Goal: Transaction & Acquisition: Purchase product/service

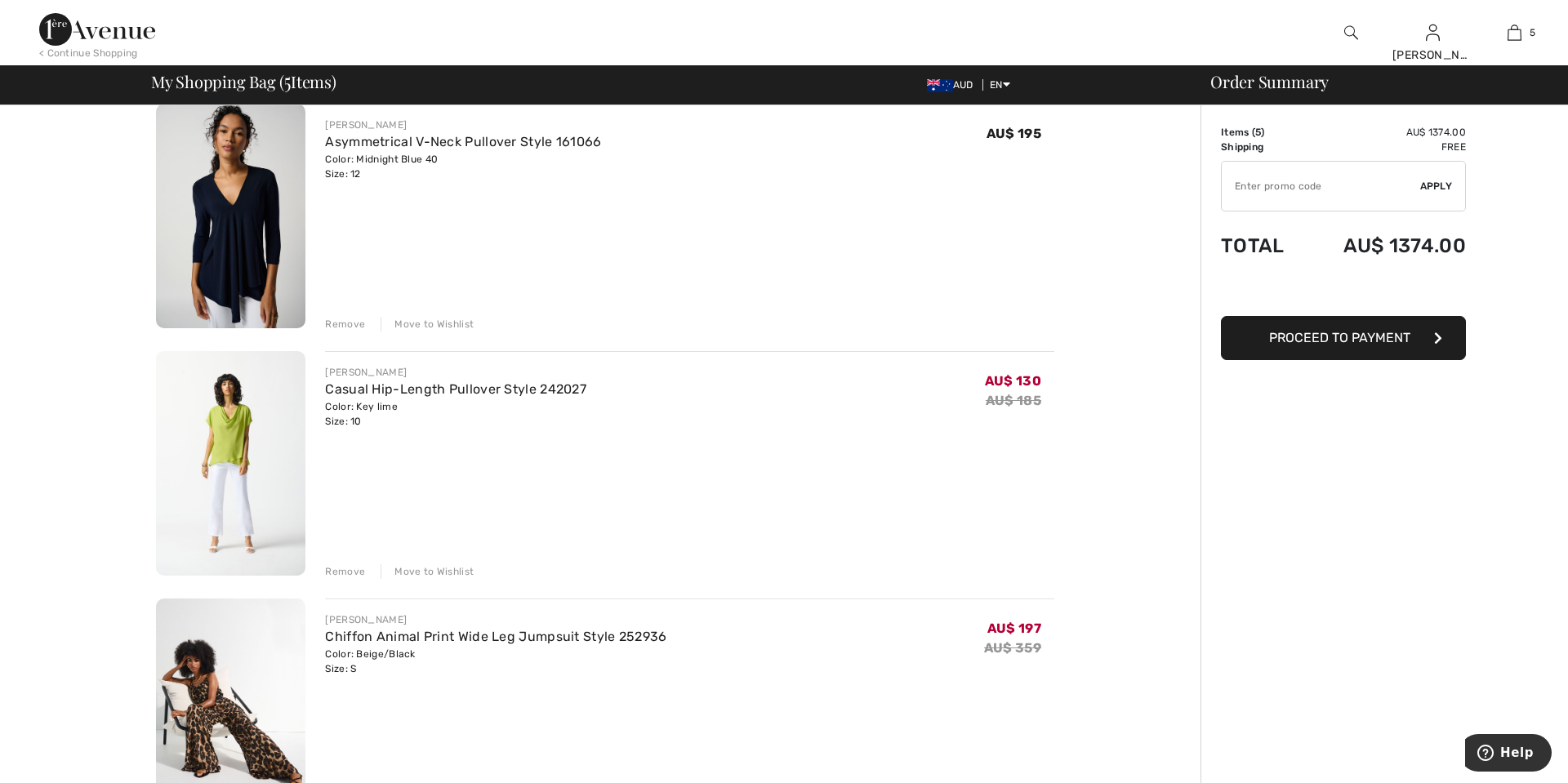
scroll to position [140, 0]
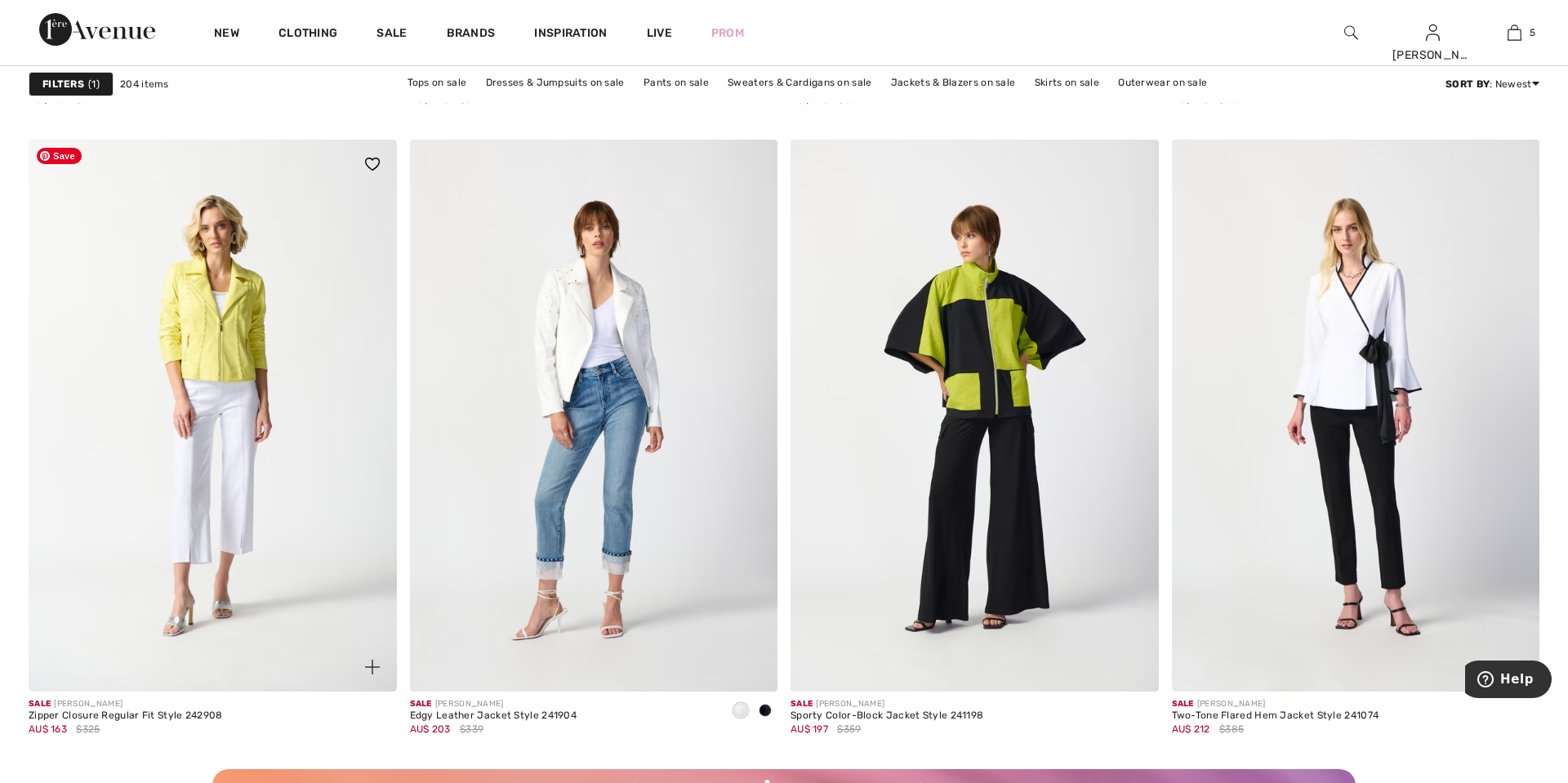
scroll to position [4211, 0]
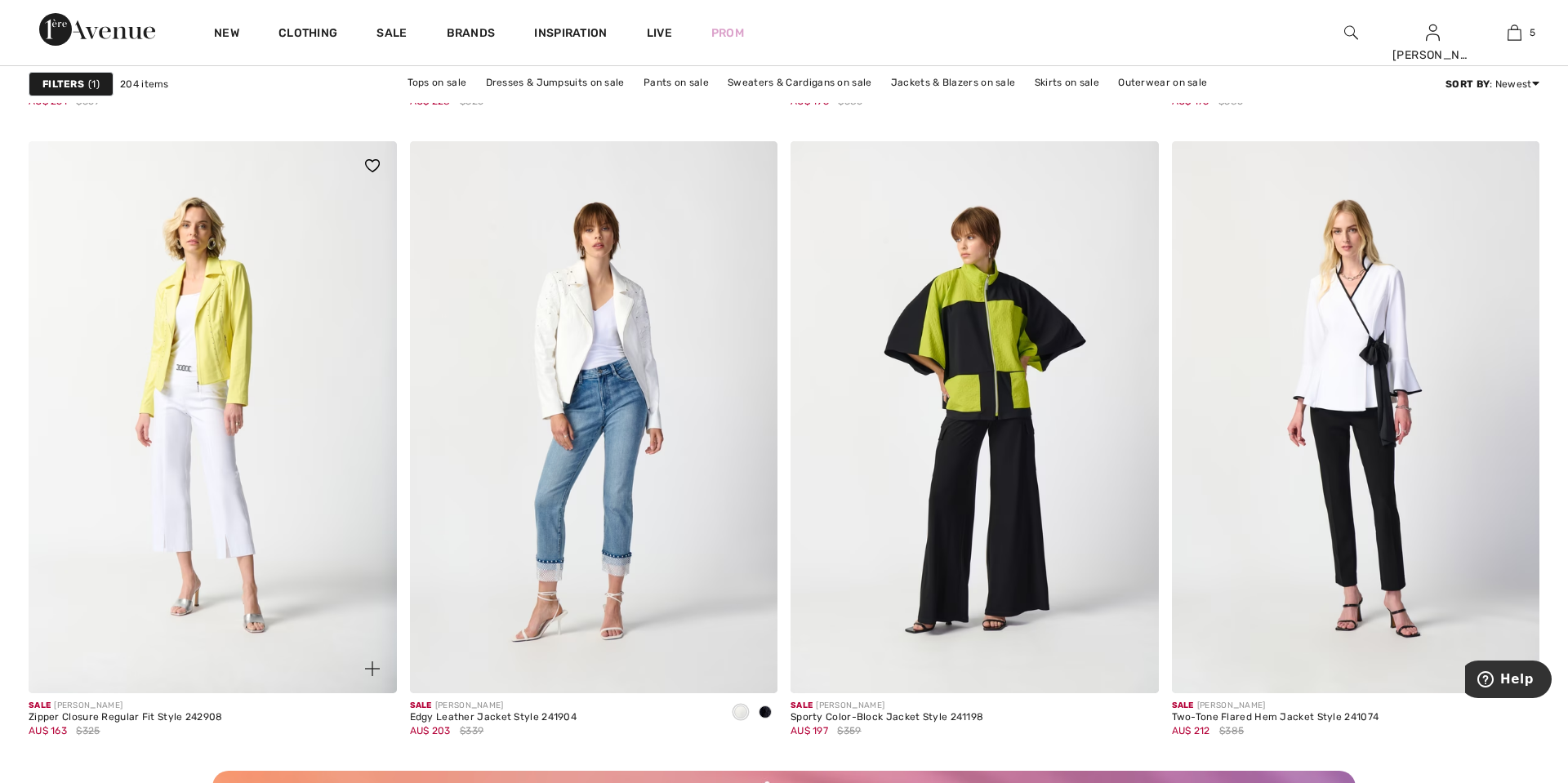
click at [372, 671] on img at bounding box center [372, 669] width 15 height 15
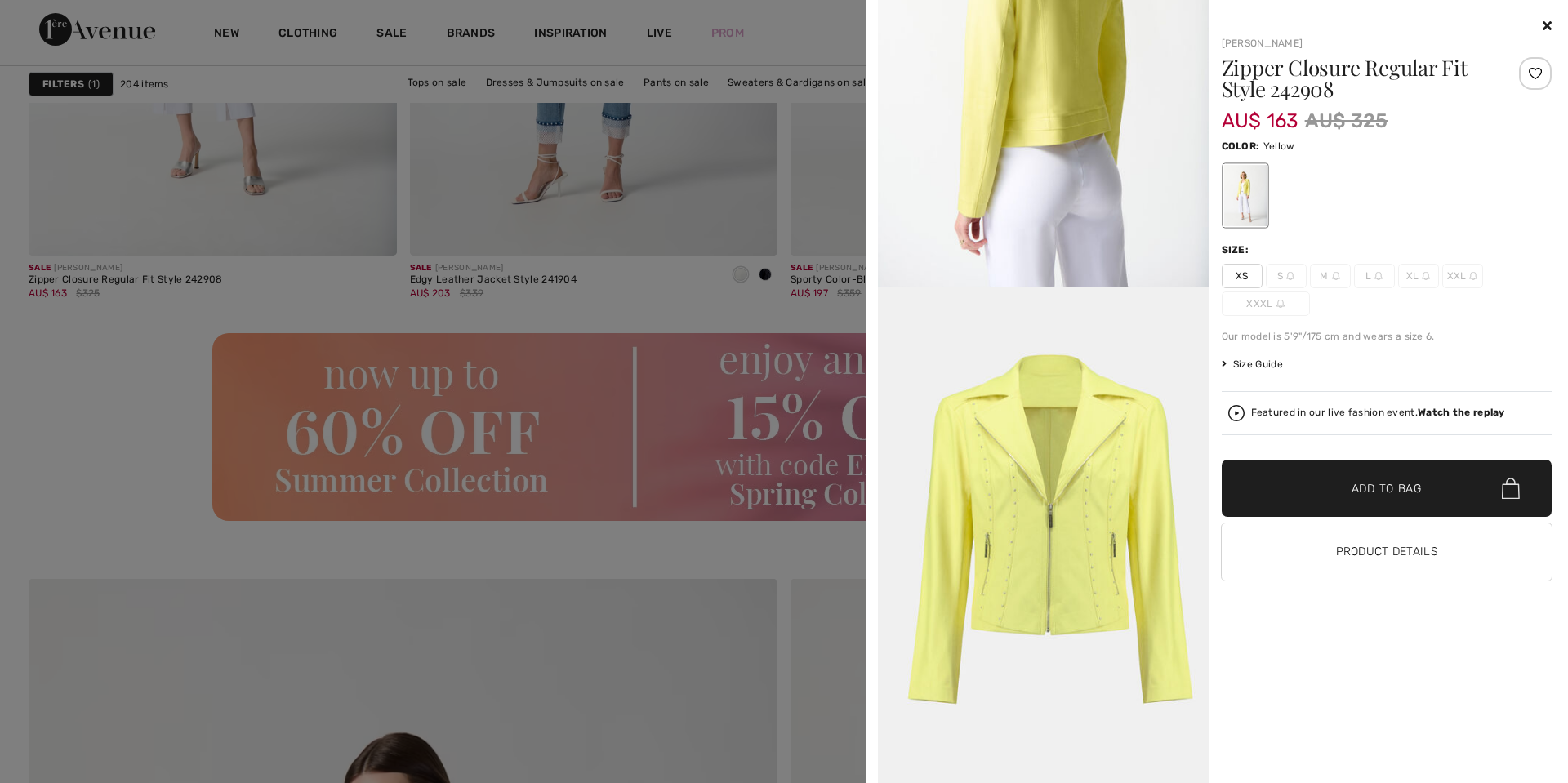
scroll to position [4668, 0]
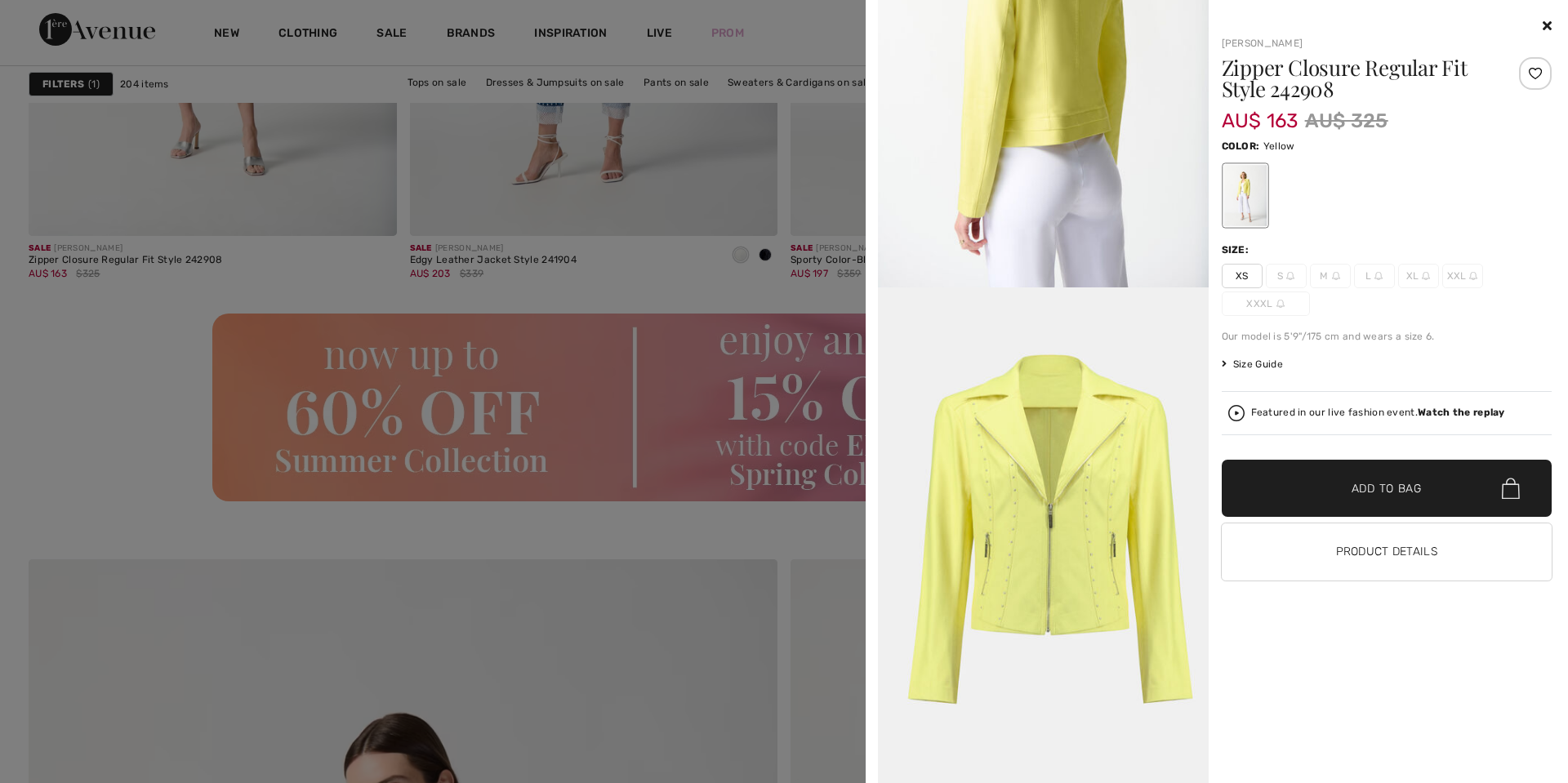
click at [1551, 24] on icon at bounding box center [1547, 25] width 9 height 13
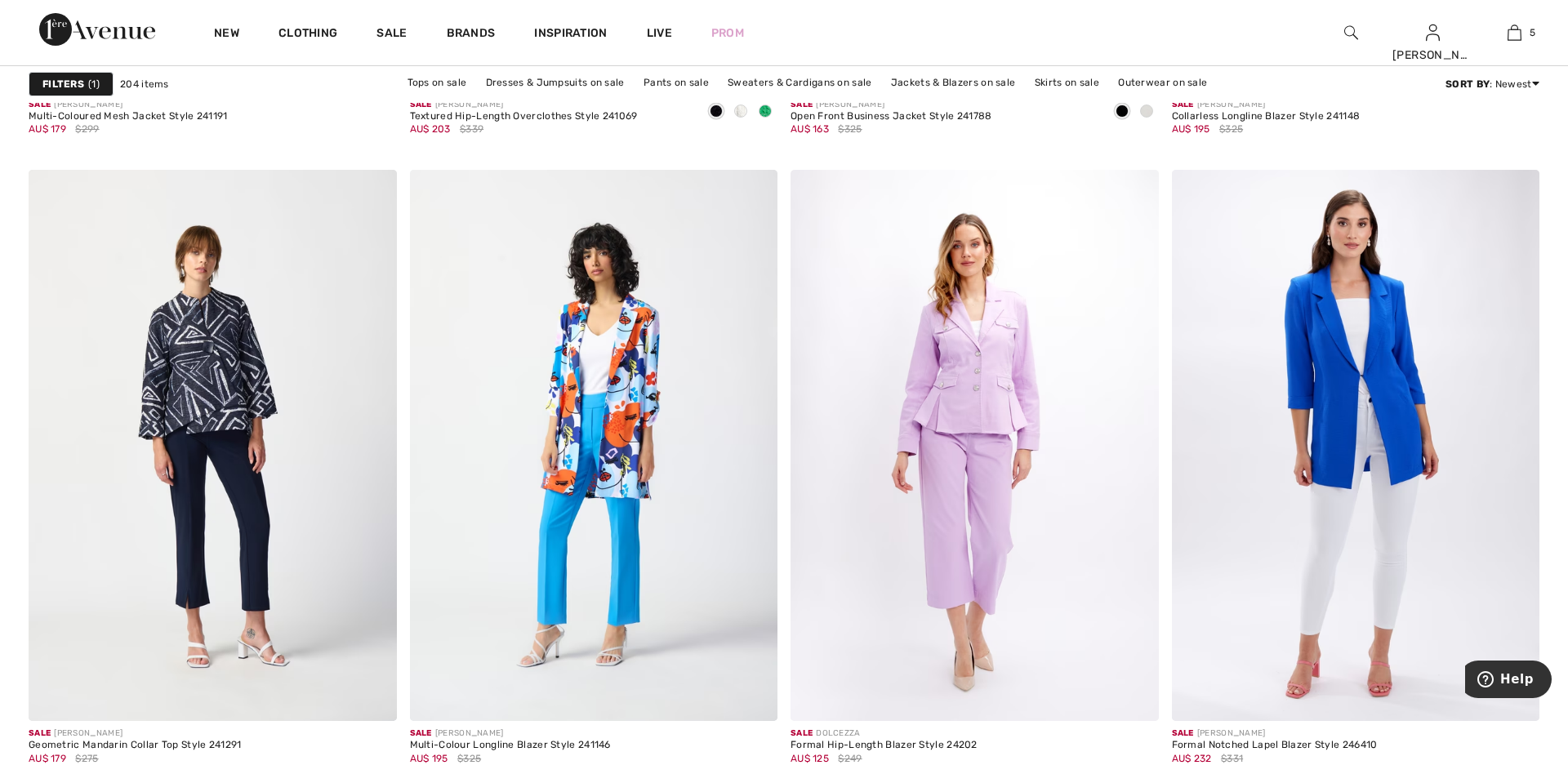
scroll to position [6951, 0]
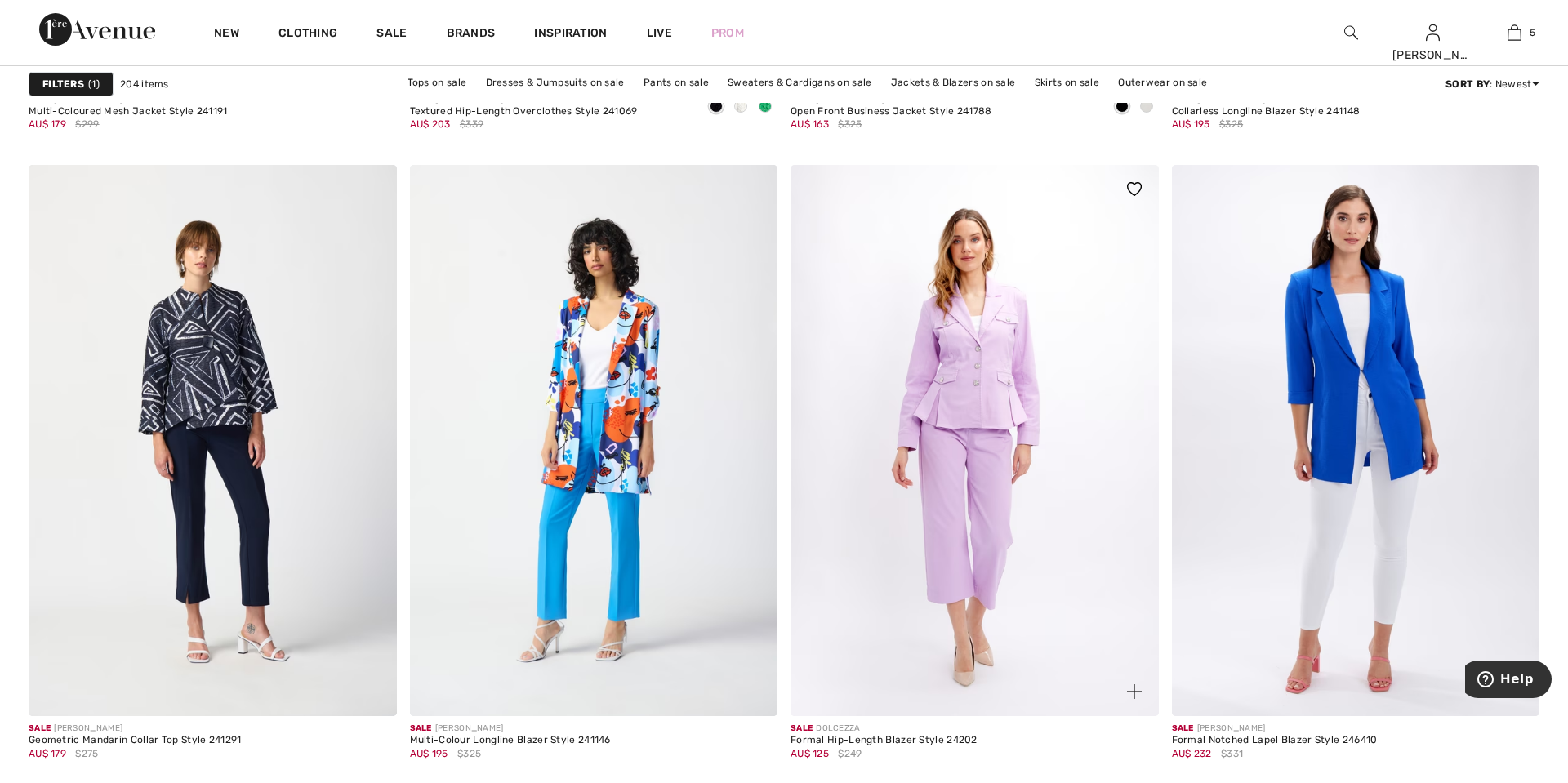
click at [1130, 692] on img at bounding box center [1135, 692] width 15 height 15
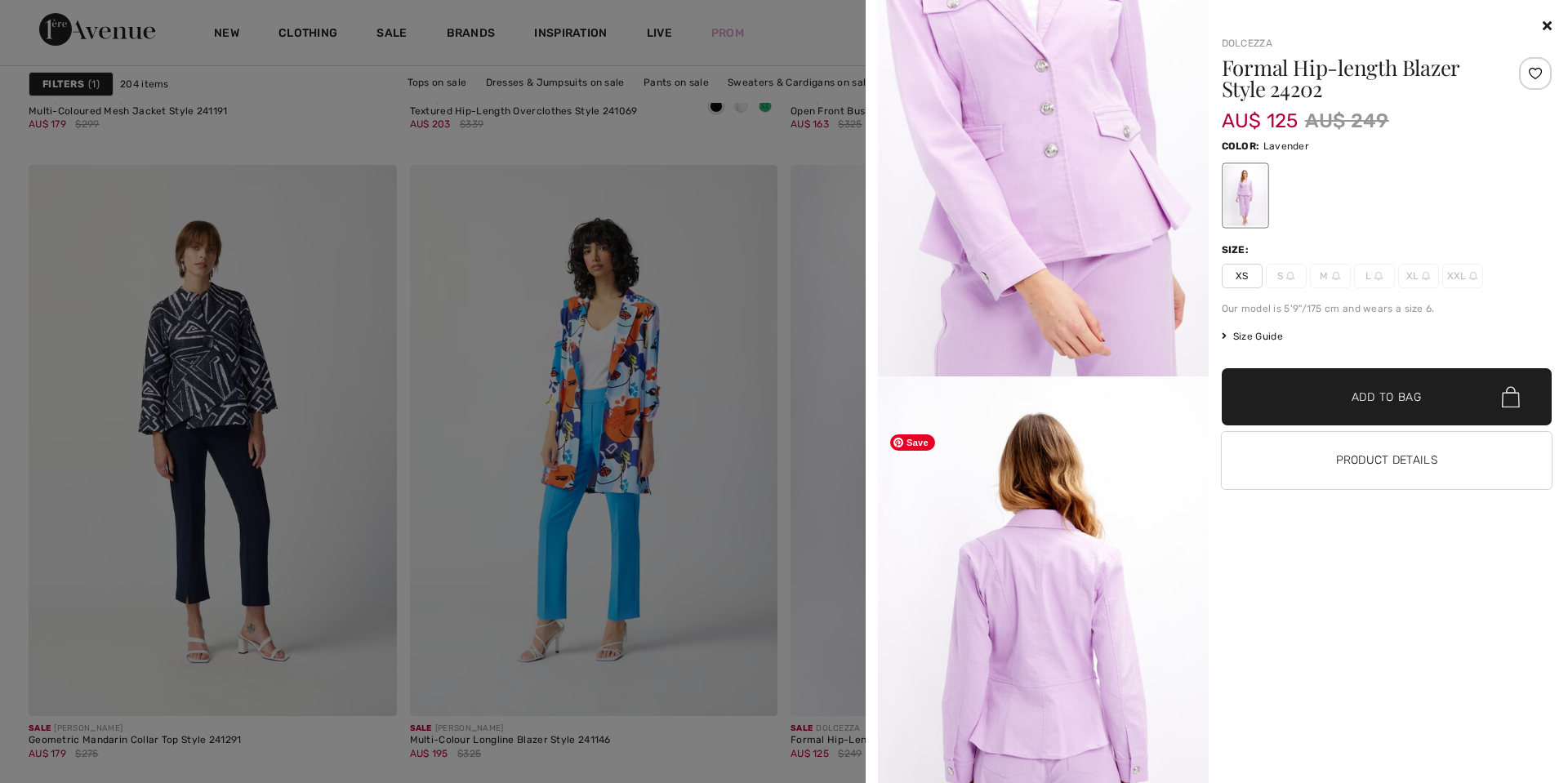
scroll to position [1315, 0]
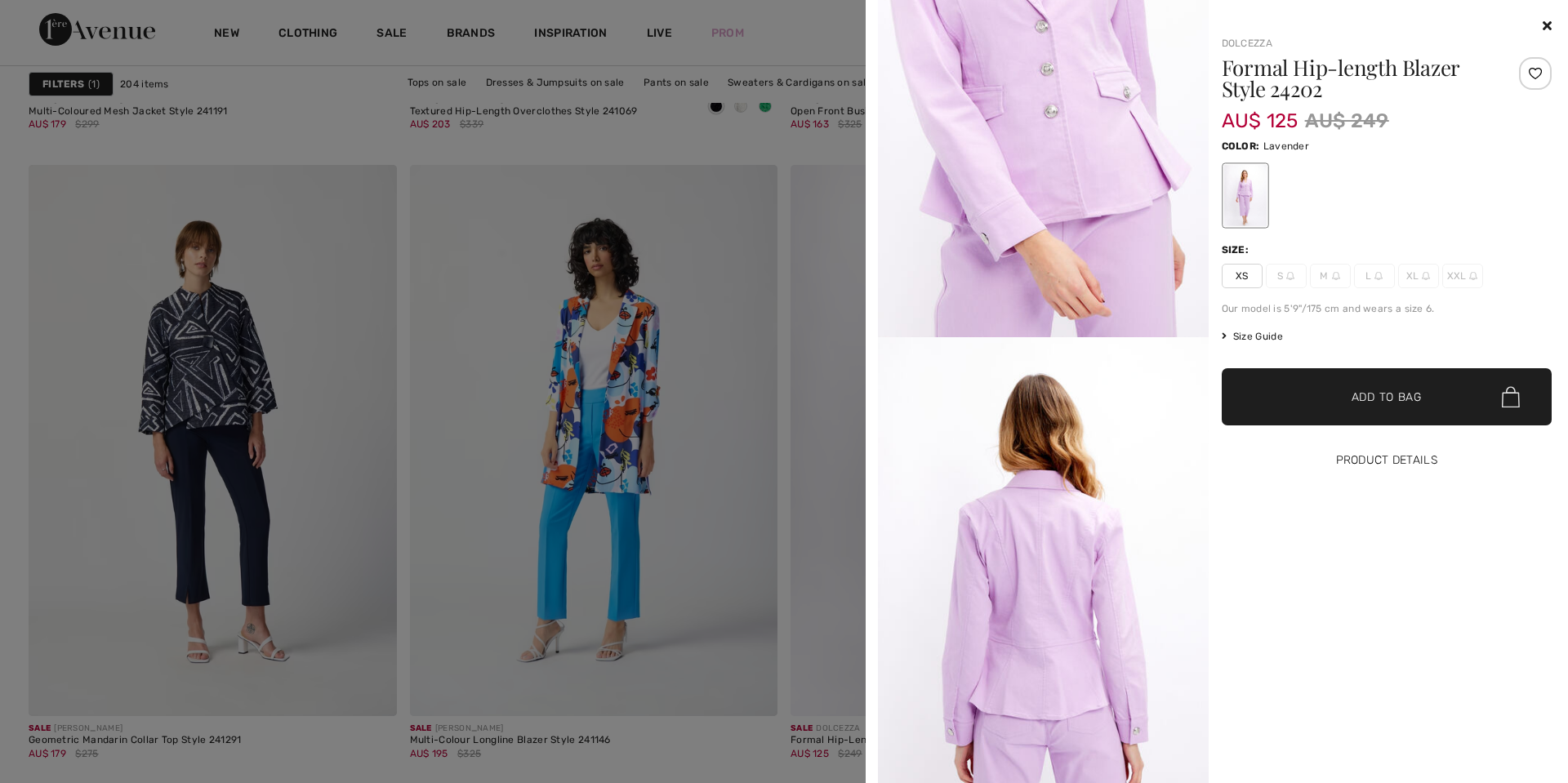
click at [1365, 466] on button "Product Details" at bounding box center [1386, 460] width 331 height 57
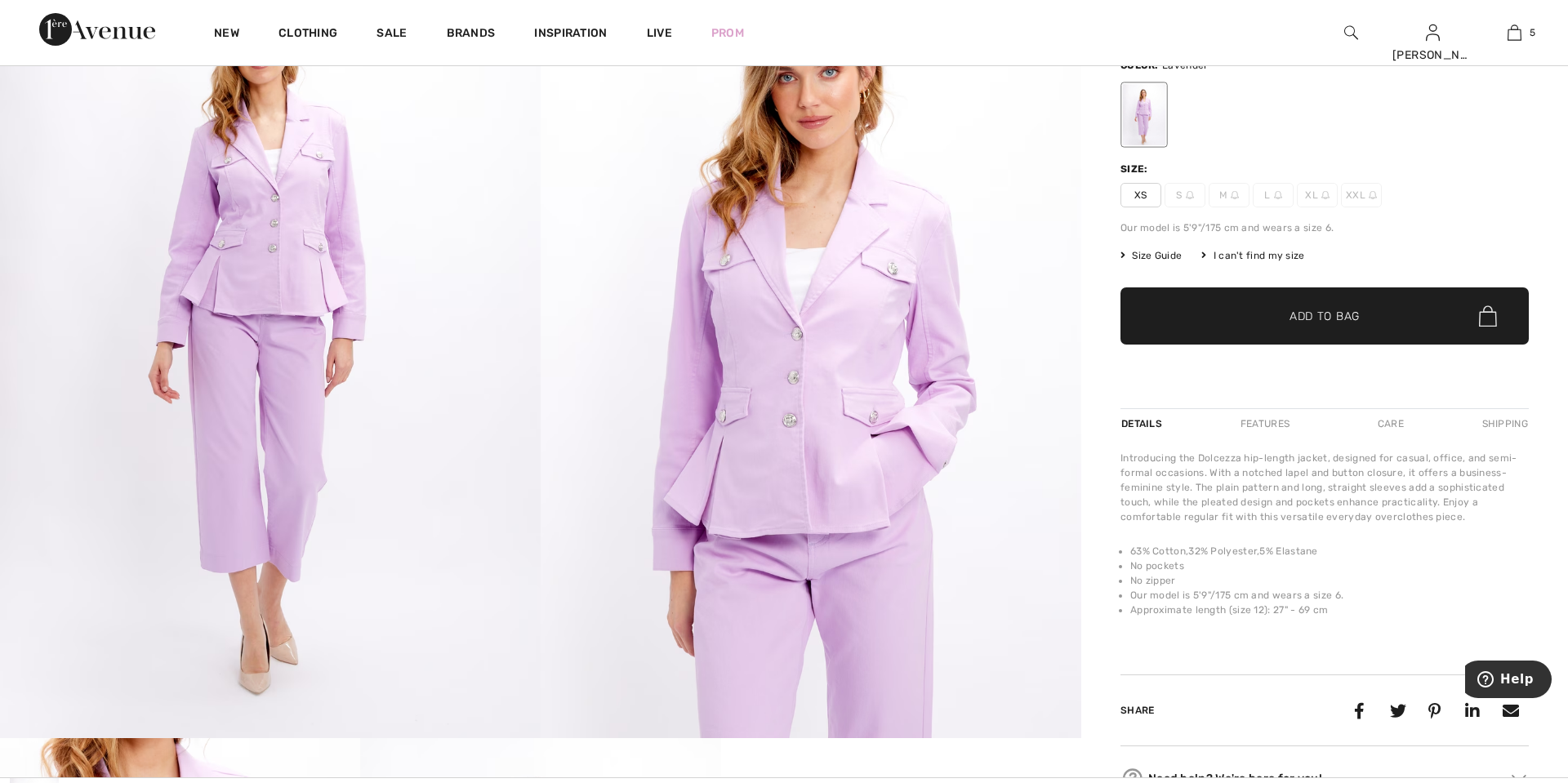
scroll to position [151, 0]
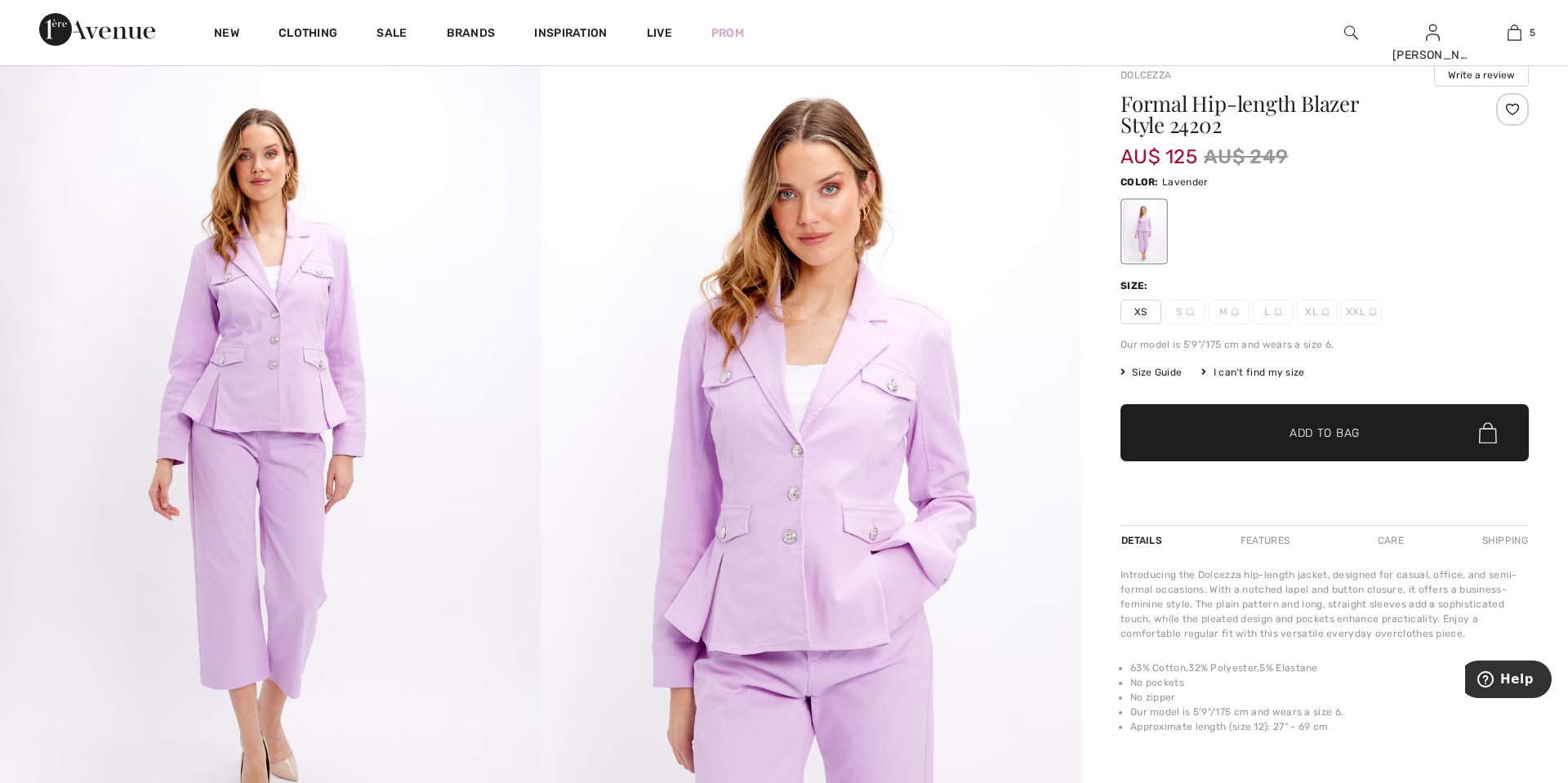
click at [1150, 368] on span "Size Guide" at bounding box center [1150, 372] width 61 height 15
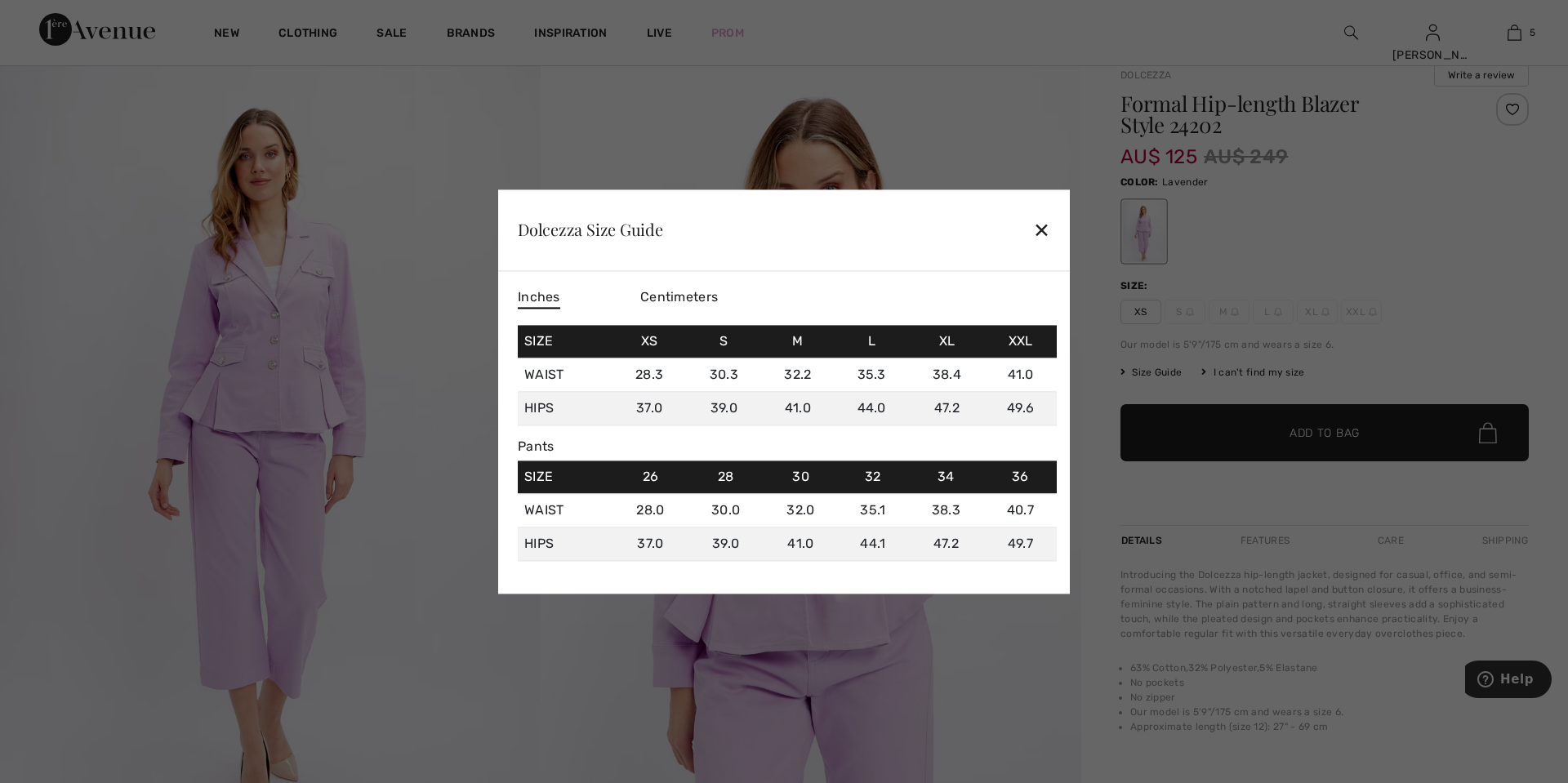
click at [1046, 233] on div "✕" at bounding box center [1042, 230] width 17 height 34
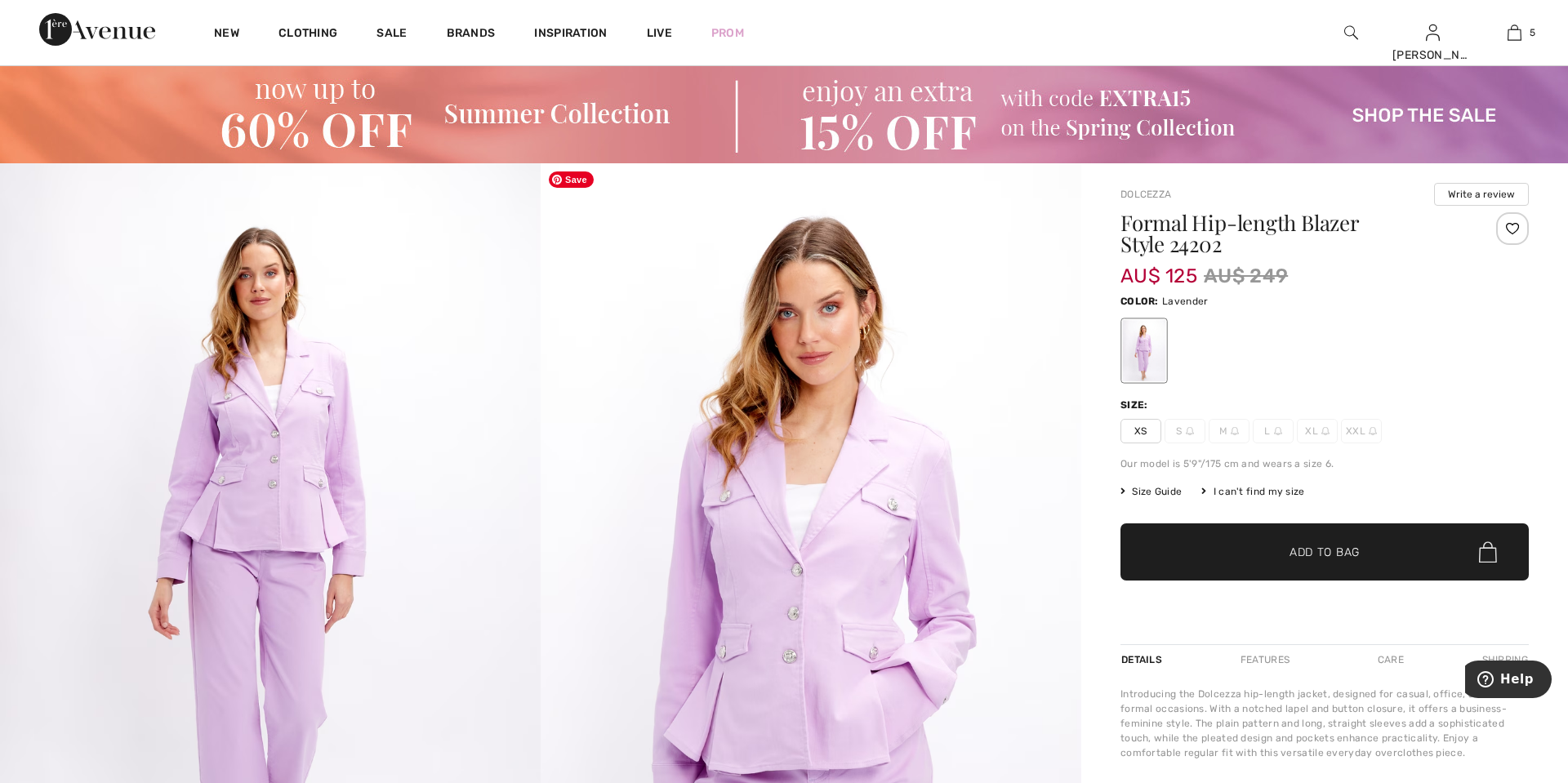
scroll to position [0, 0]
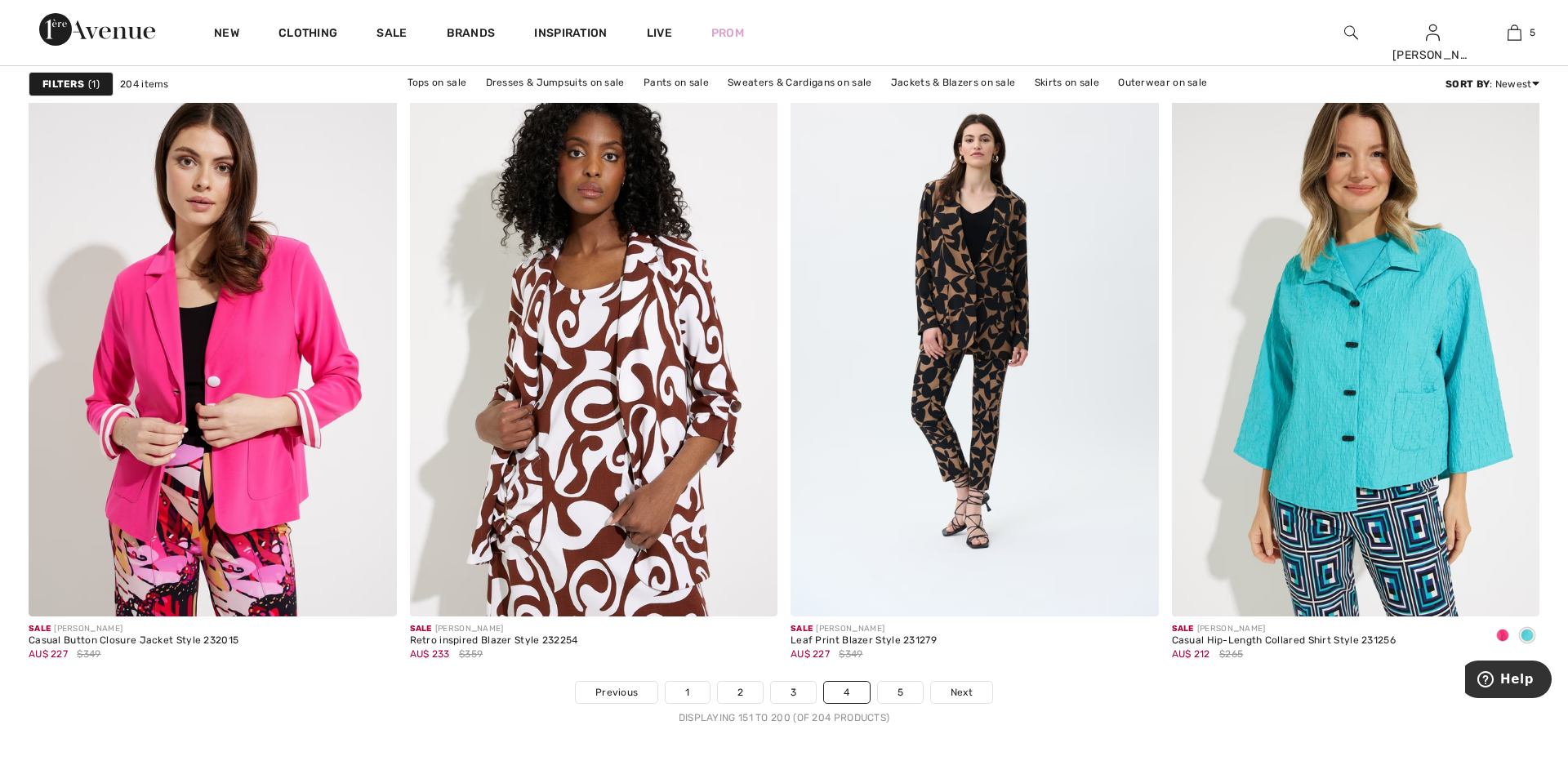
scroll to position [9170, 0]
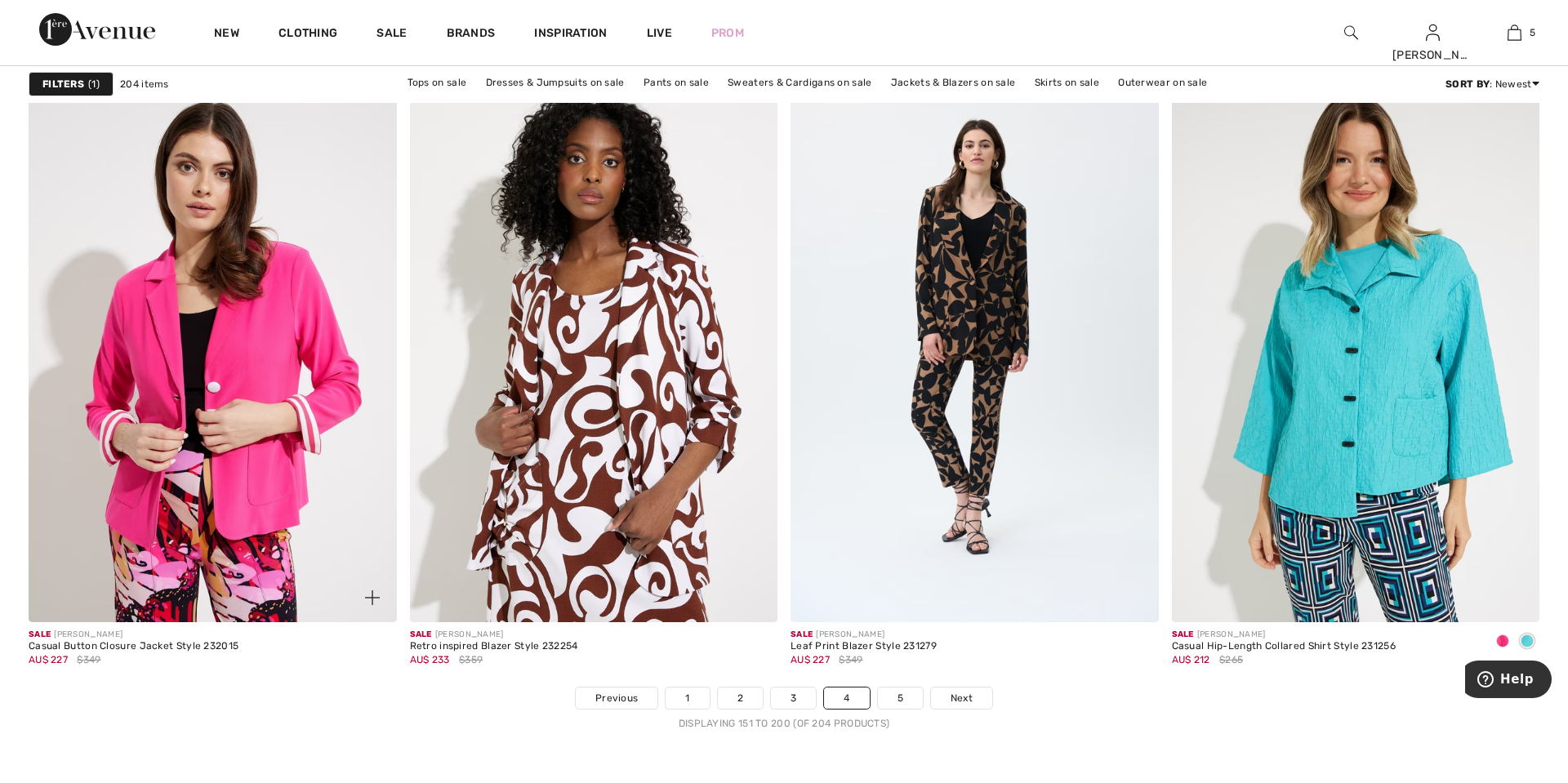
click at [374, 593] on img at bounding box center [372, 598] width 15 height 15
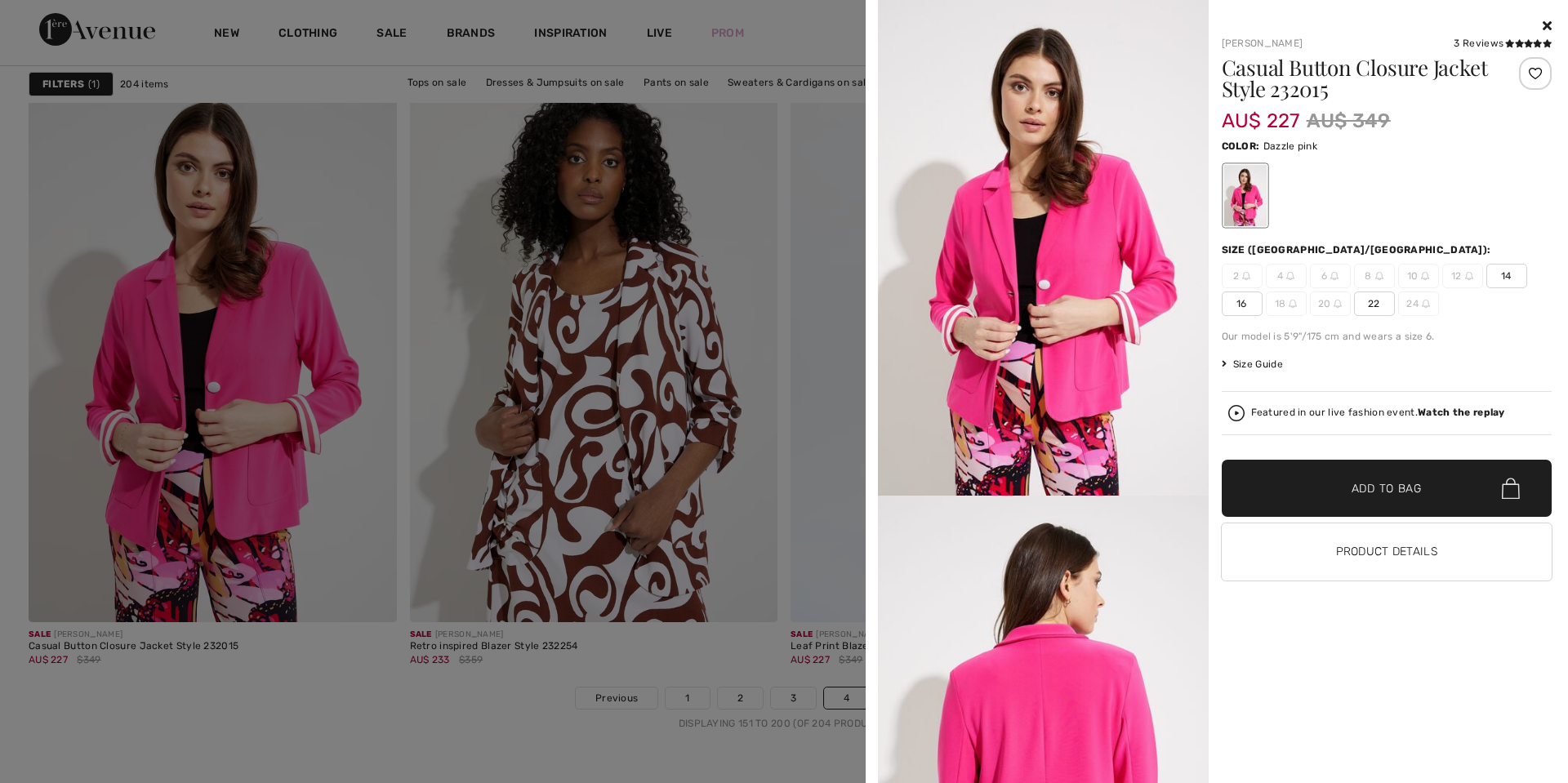
scroll to position [8769, 0]
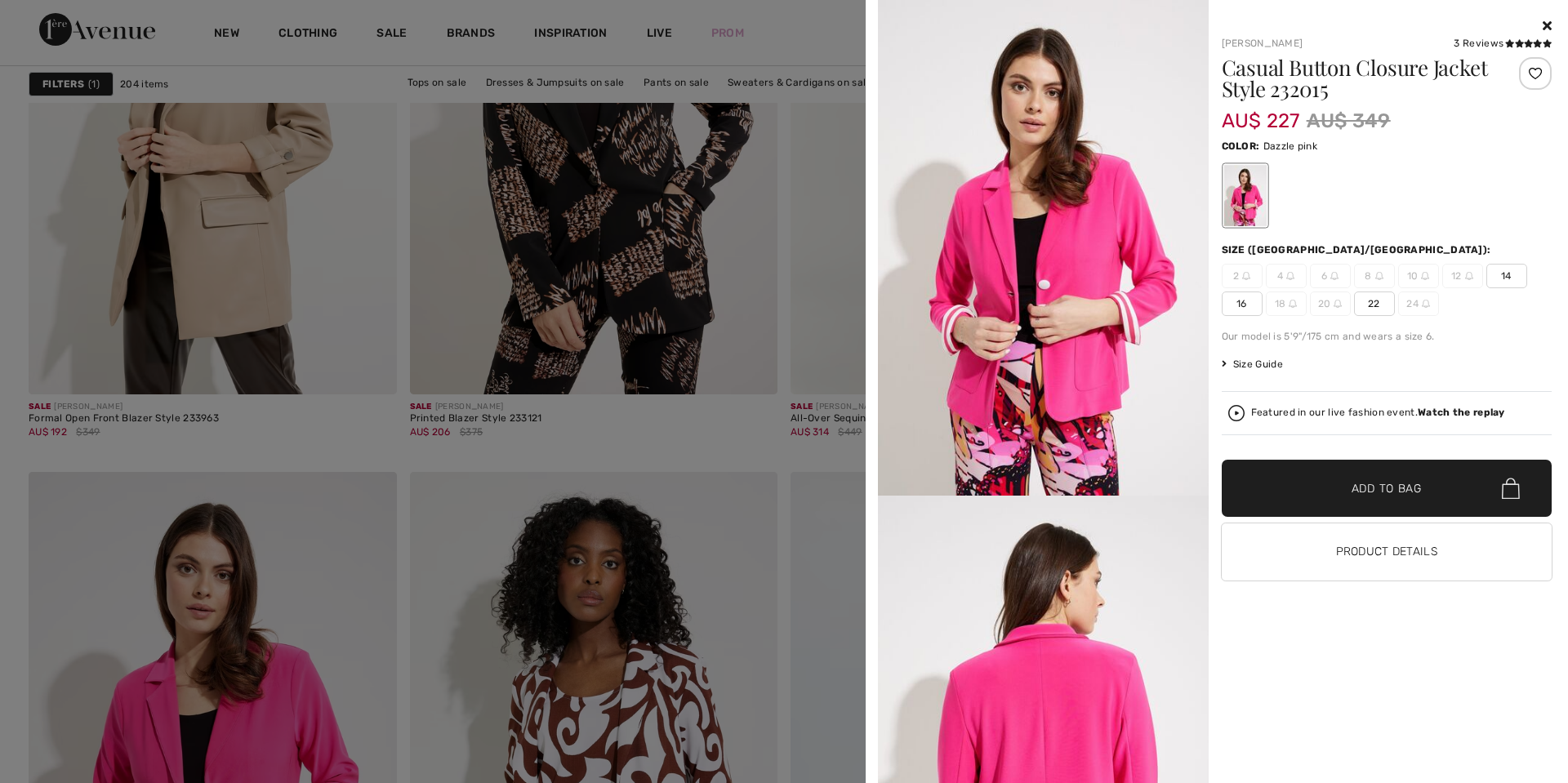
click at [1545, 26] on icon at bounding box center [1547, 25] width 9 height 13
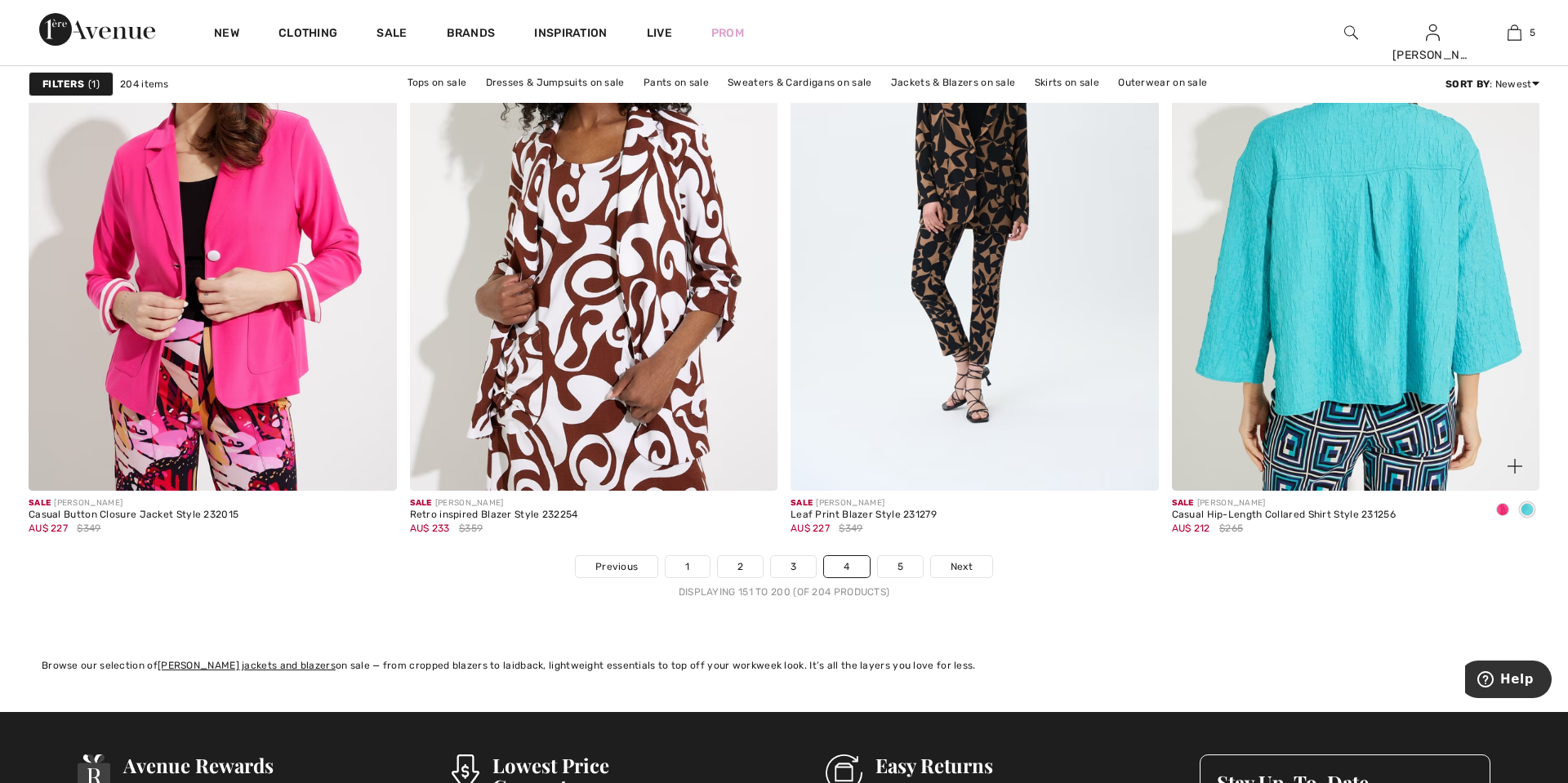
scroll to position [9421, 0]
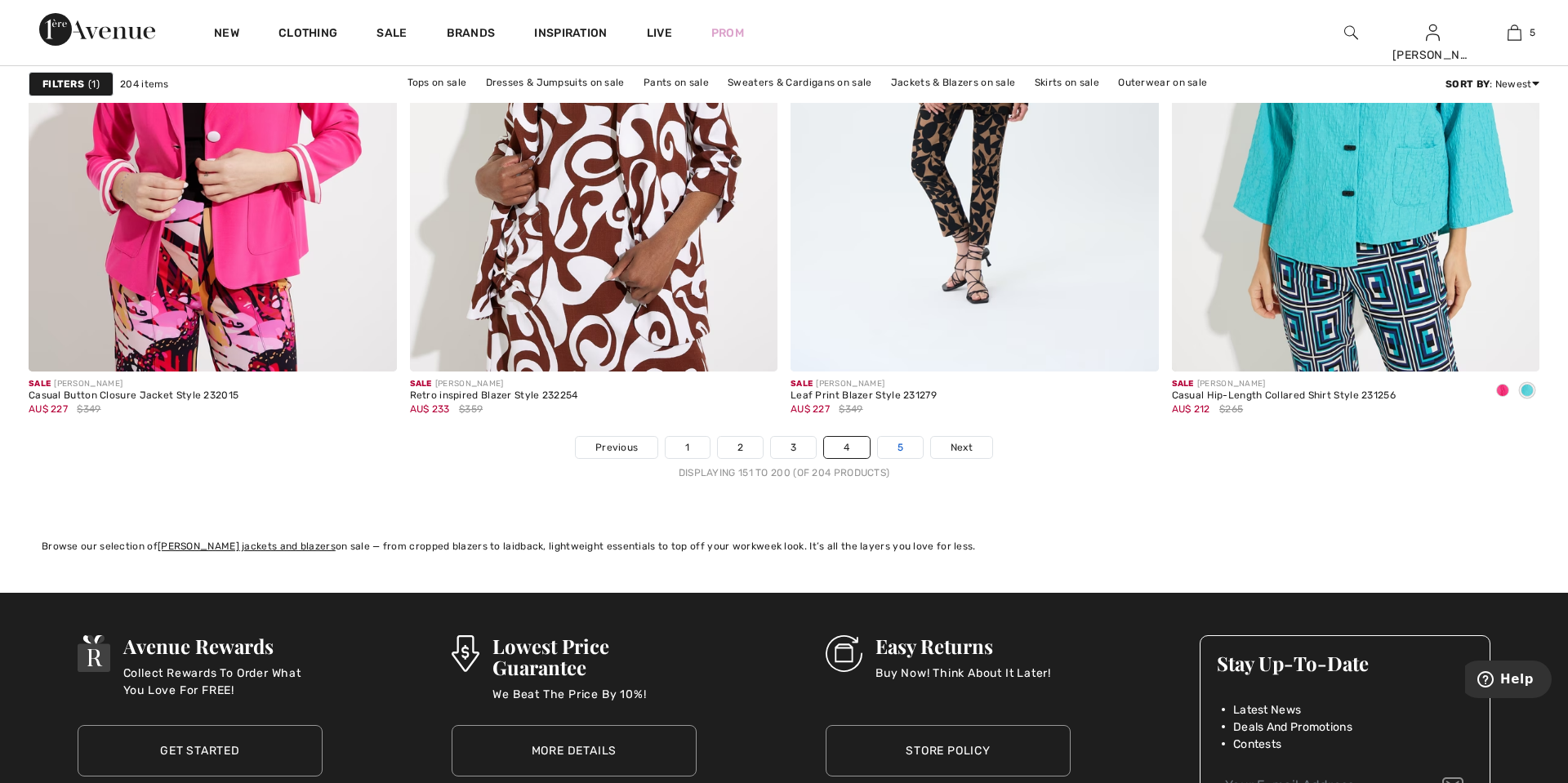
click at [903, 448] on link "5" at bounding box center [900, 447] width 45 height 21
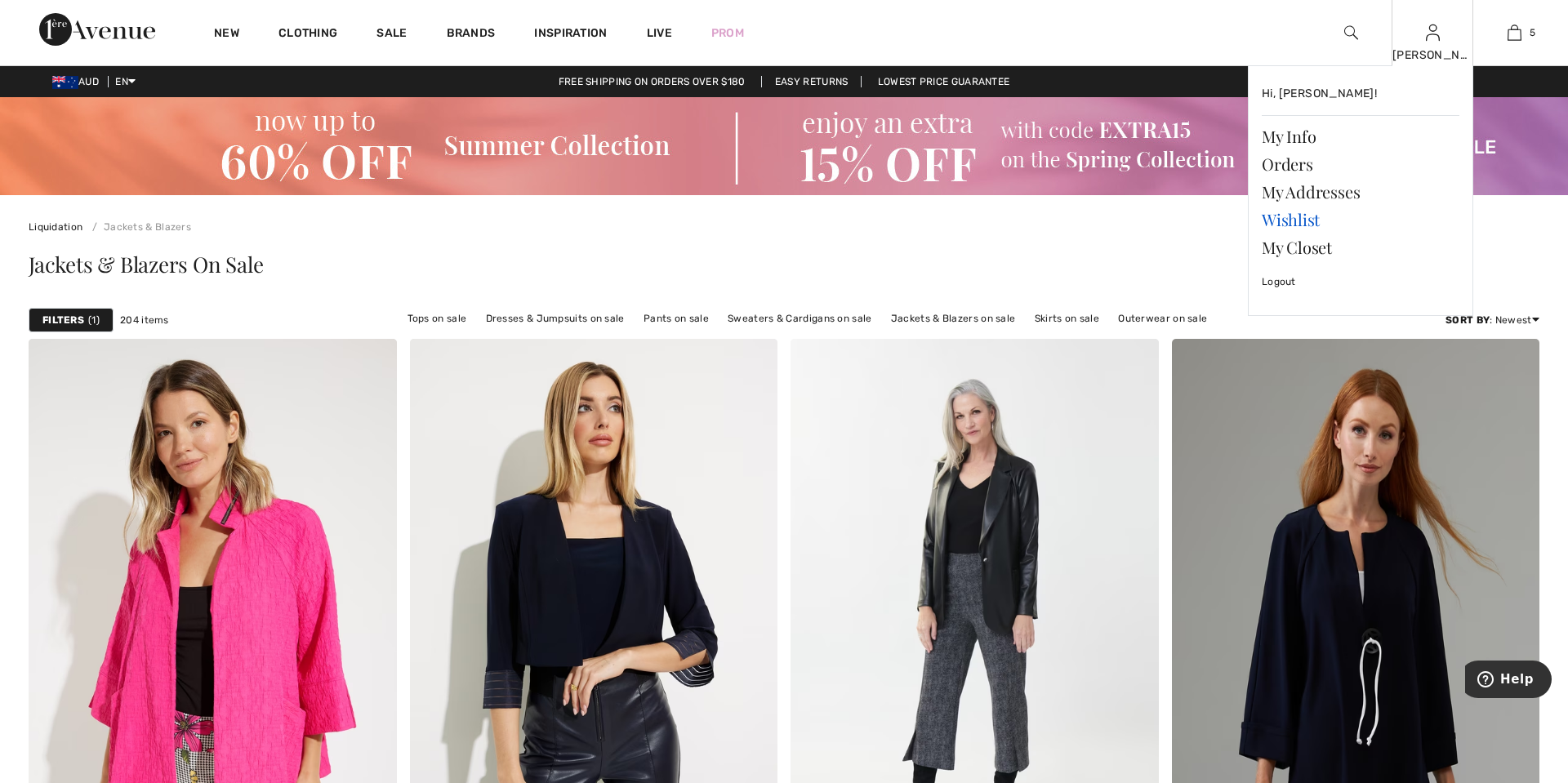
click at [1293, 225] on link "Wishlist" at bounding box center [1360, 219] width 197 height 28
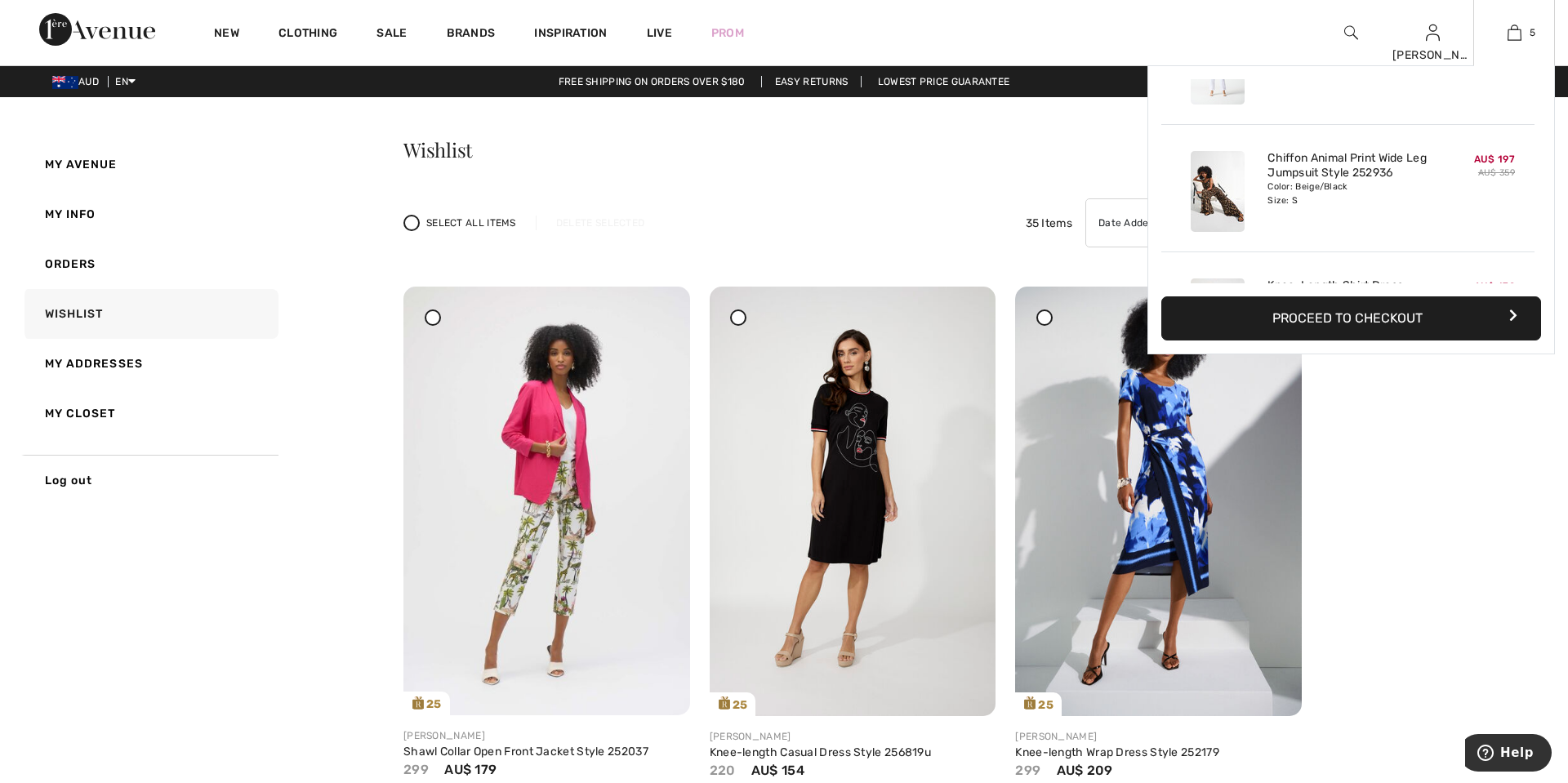
scroll to position [212, 0]
click at [1324, 163] on link "Chiffon Animal Print Wide Leg Jumpsuit Style 252936" at bounding box center [1348, 163] width 161 height 29
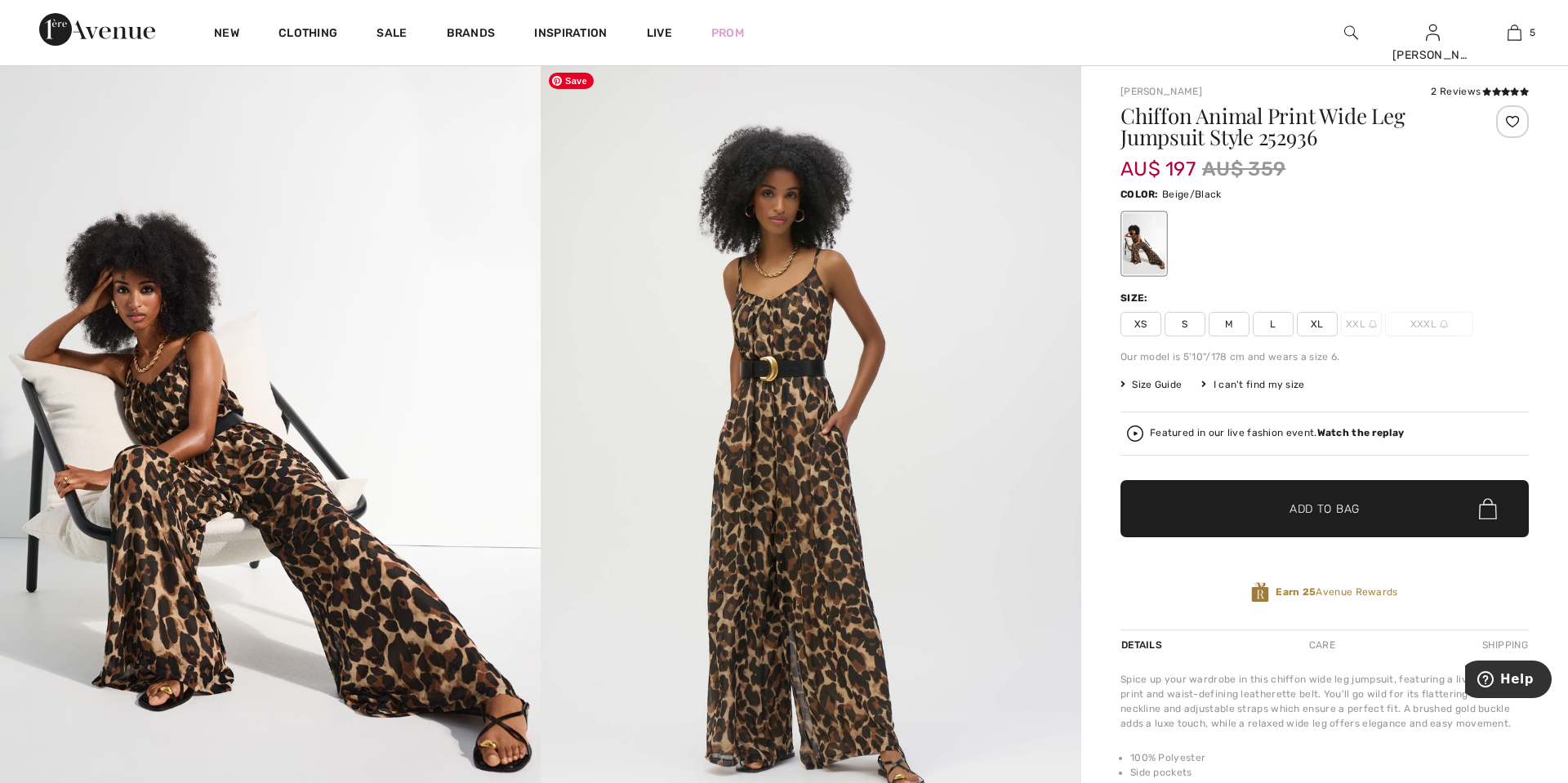
scroll to position [128, 0]
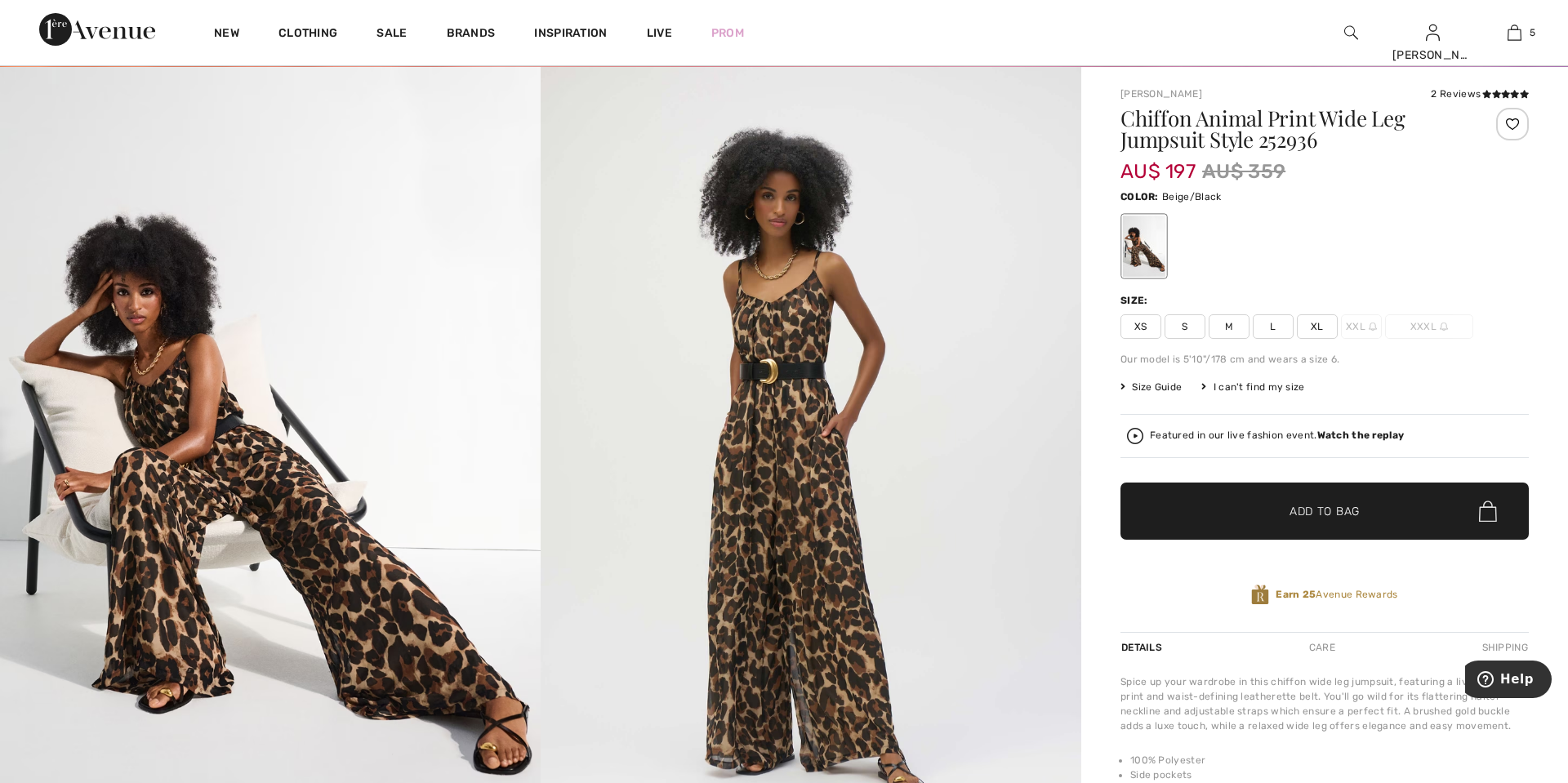
click at [1175, 386] on span "Size Guide" at bounding box center [1150, 387] width 61 height 15
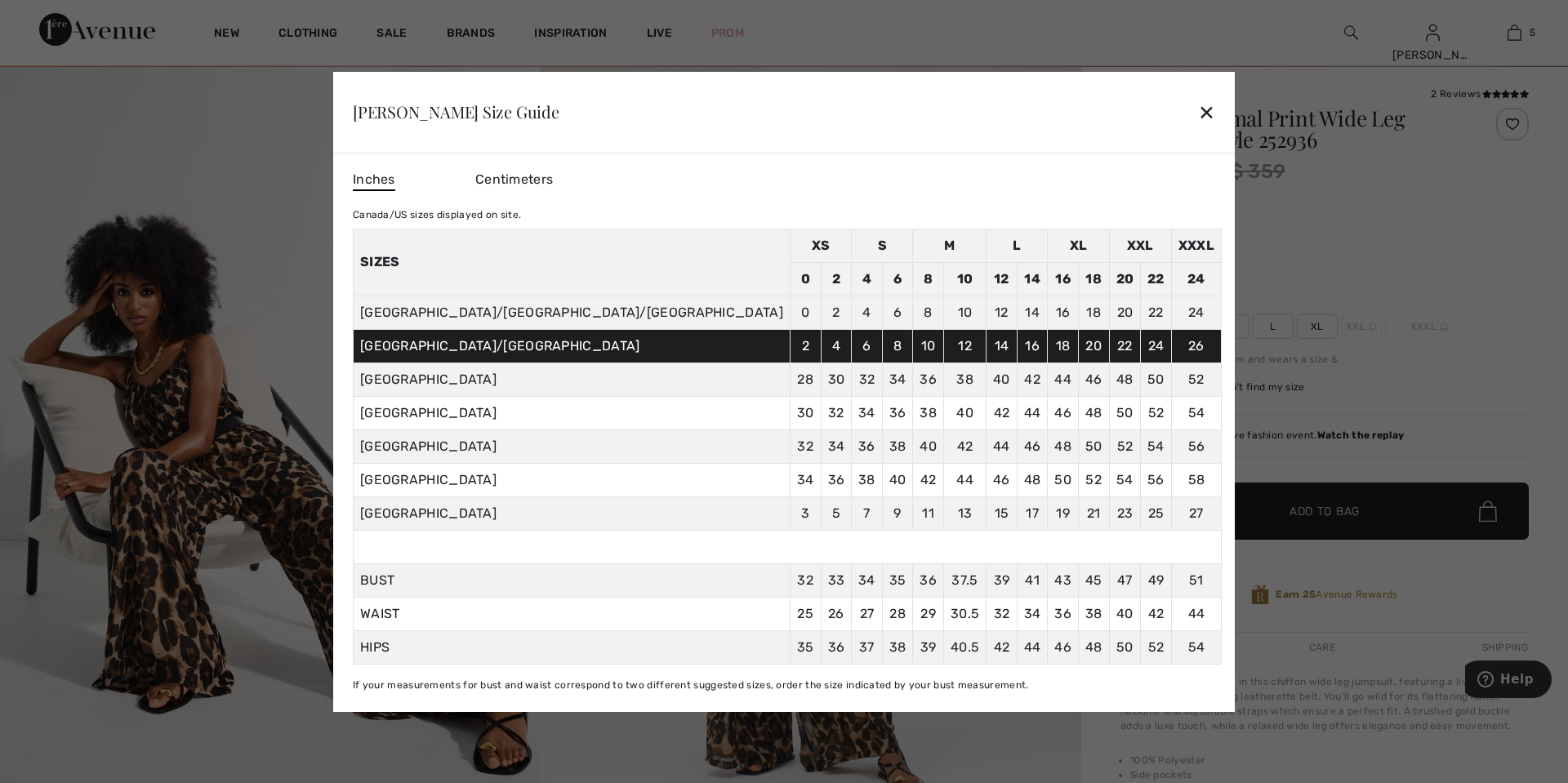
click at [1198, 110] on div "✕" at bounding box center [1207, 111] width 17 height 34
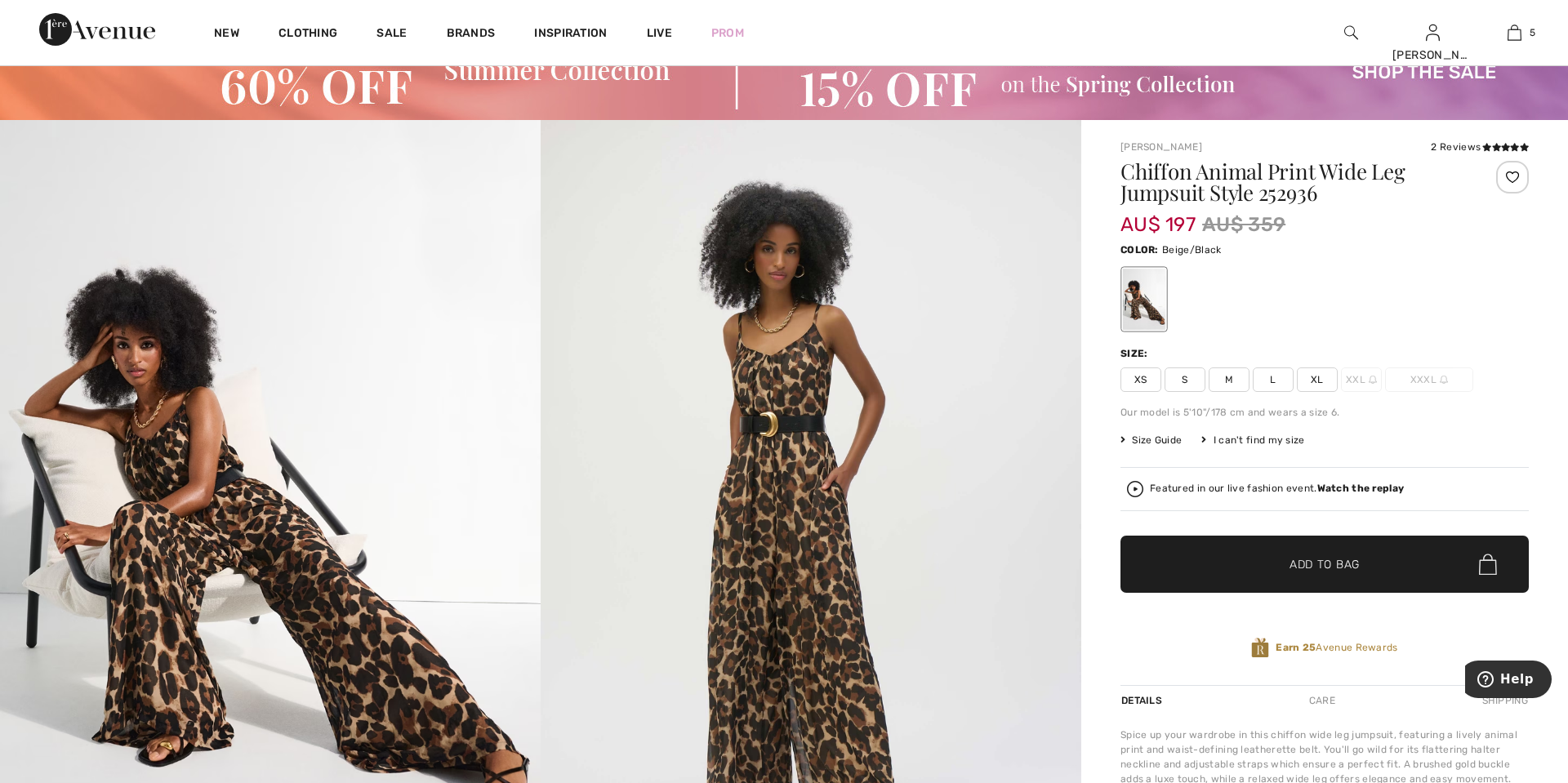
scroll to position [49, 0]
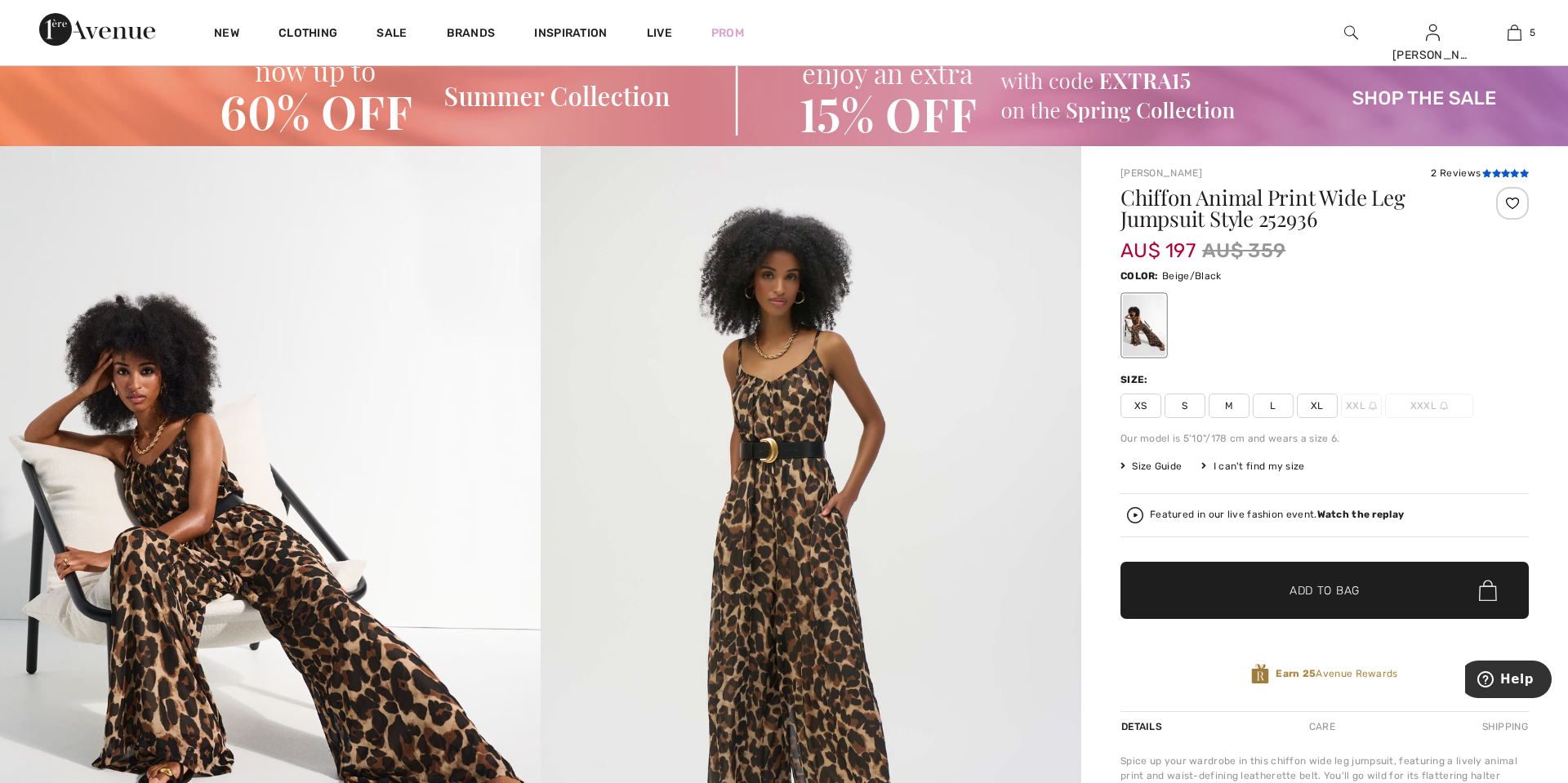
click at [1488, 172] on icon at bounding box center [1487, 173] width 9 height 8
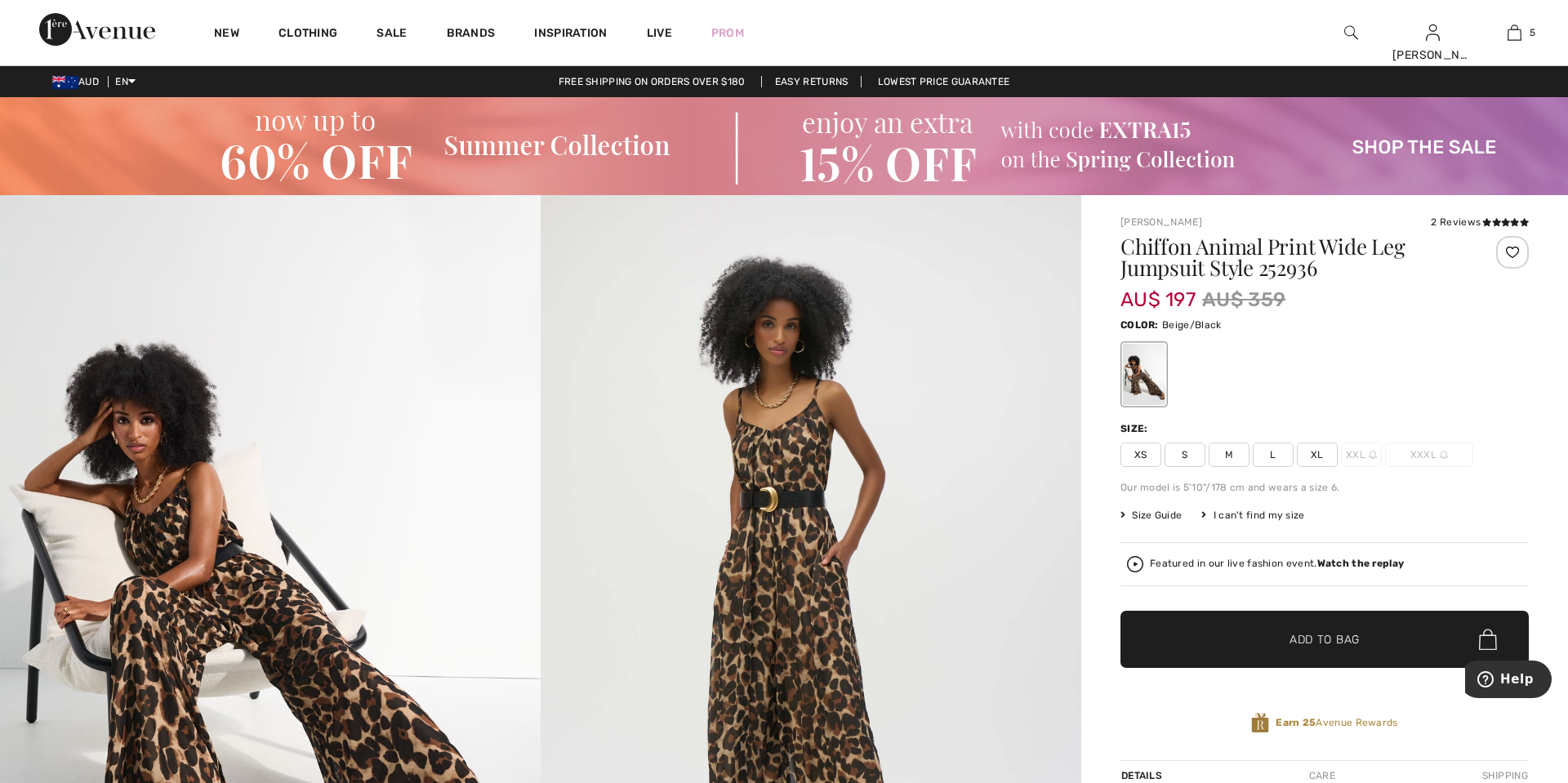
click at [1232, 453] on span "M" at bounding box center [1229, 454] width 41 height 24
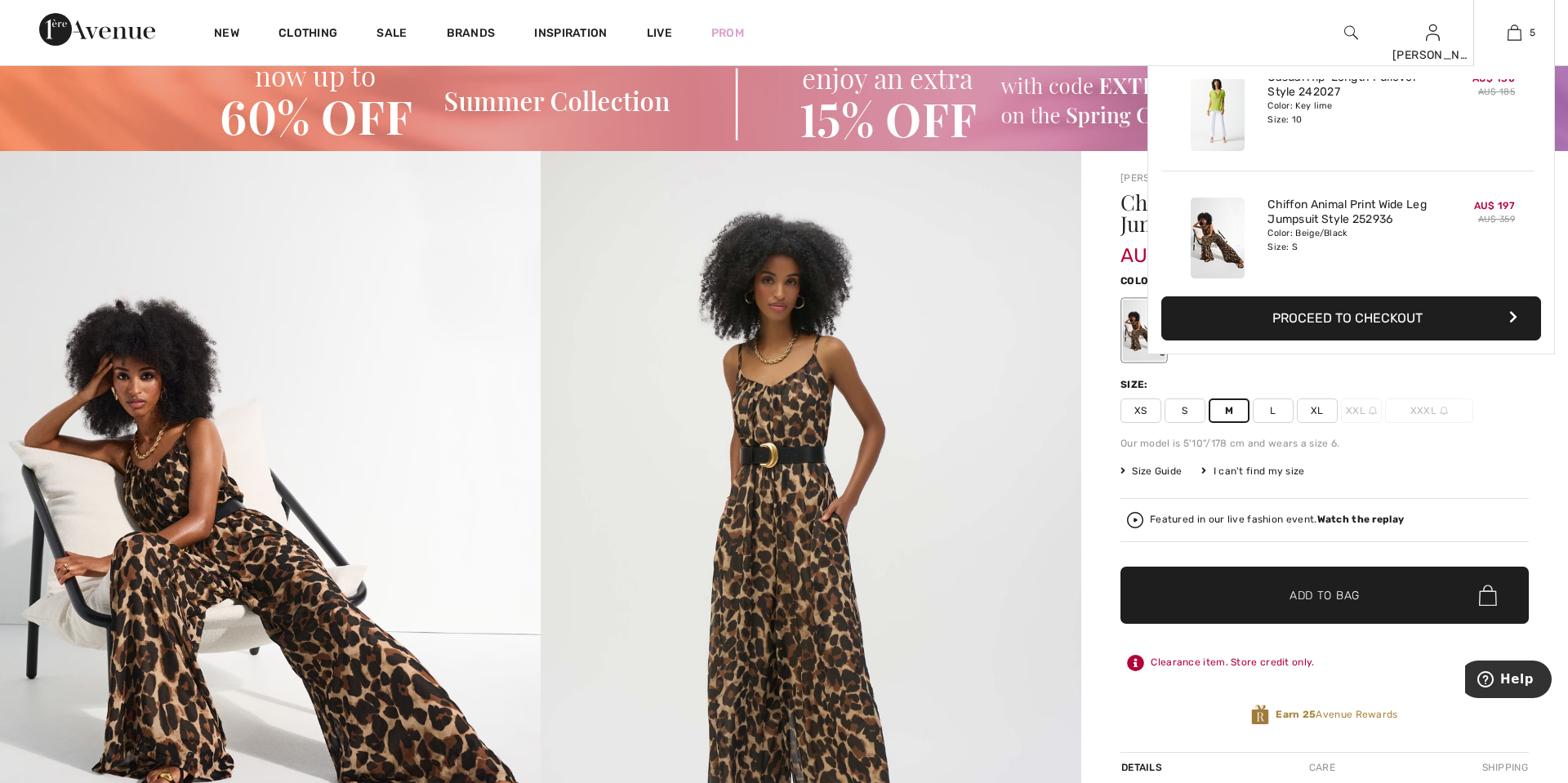
scroll to position [178, 0]
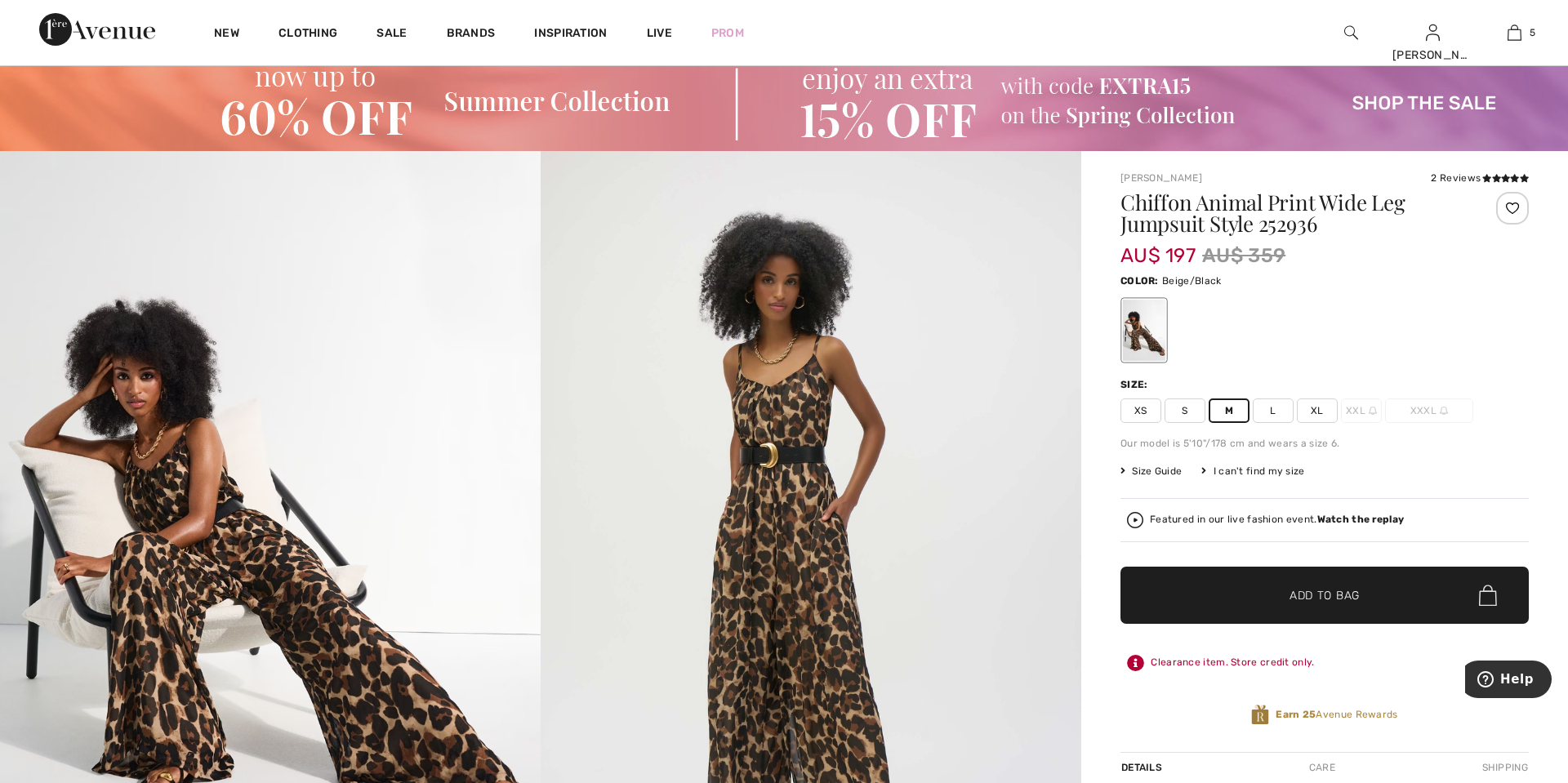
click at [1313, 593] on span "Add to Bag" at bounding box center [1325, 596] width 70 height 17
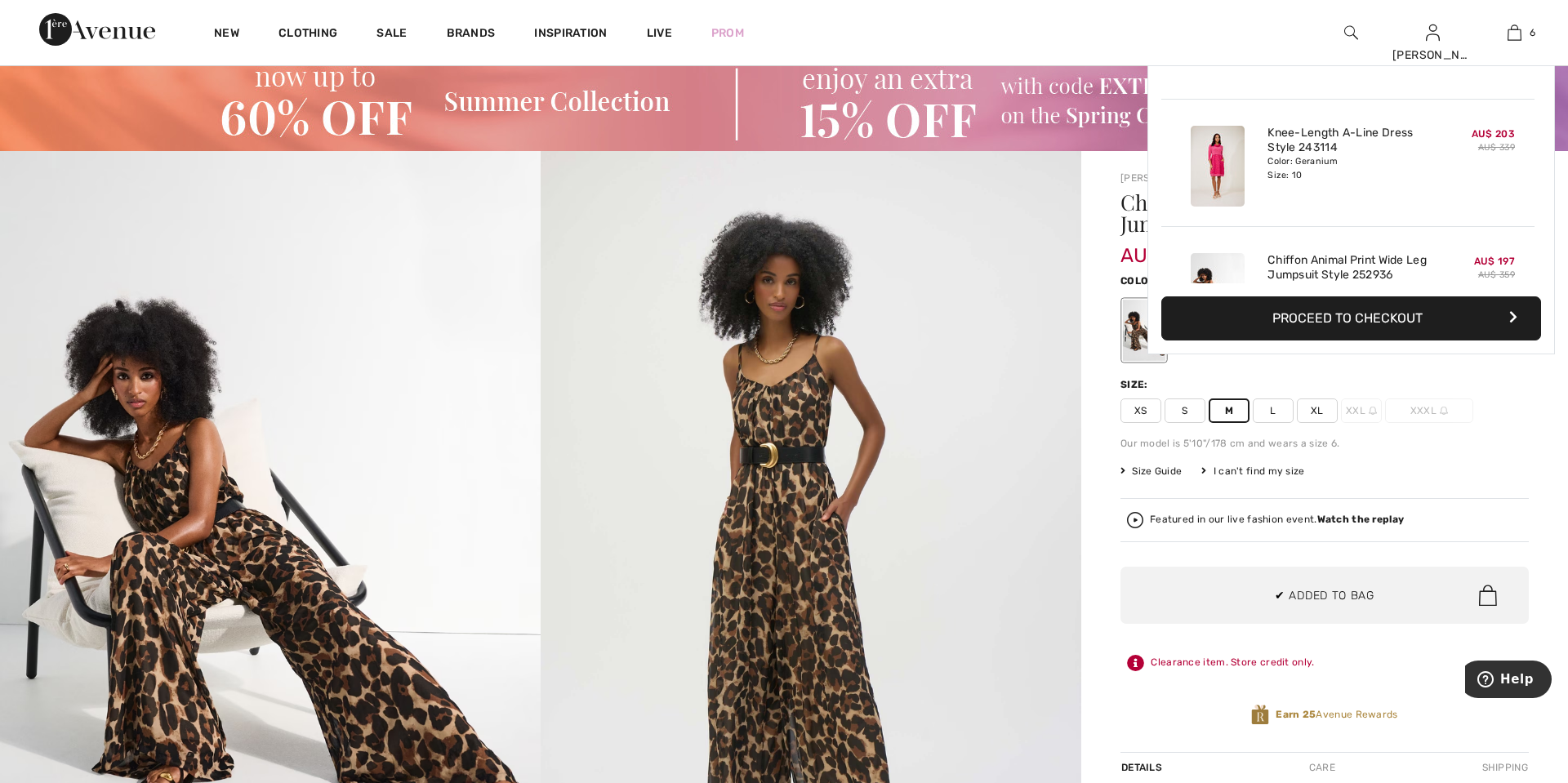
scroll to position [560, 0]
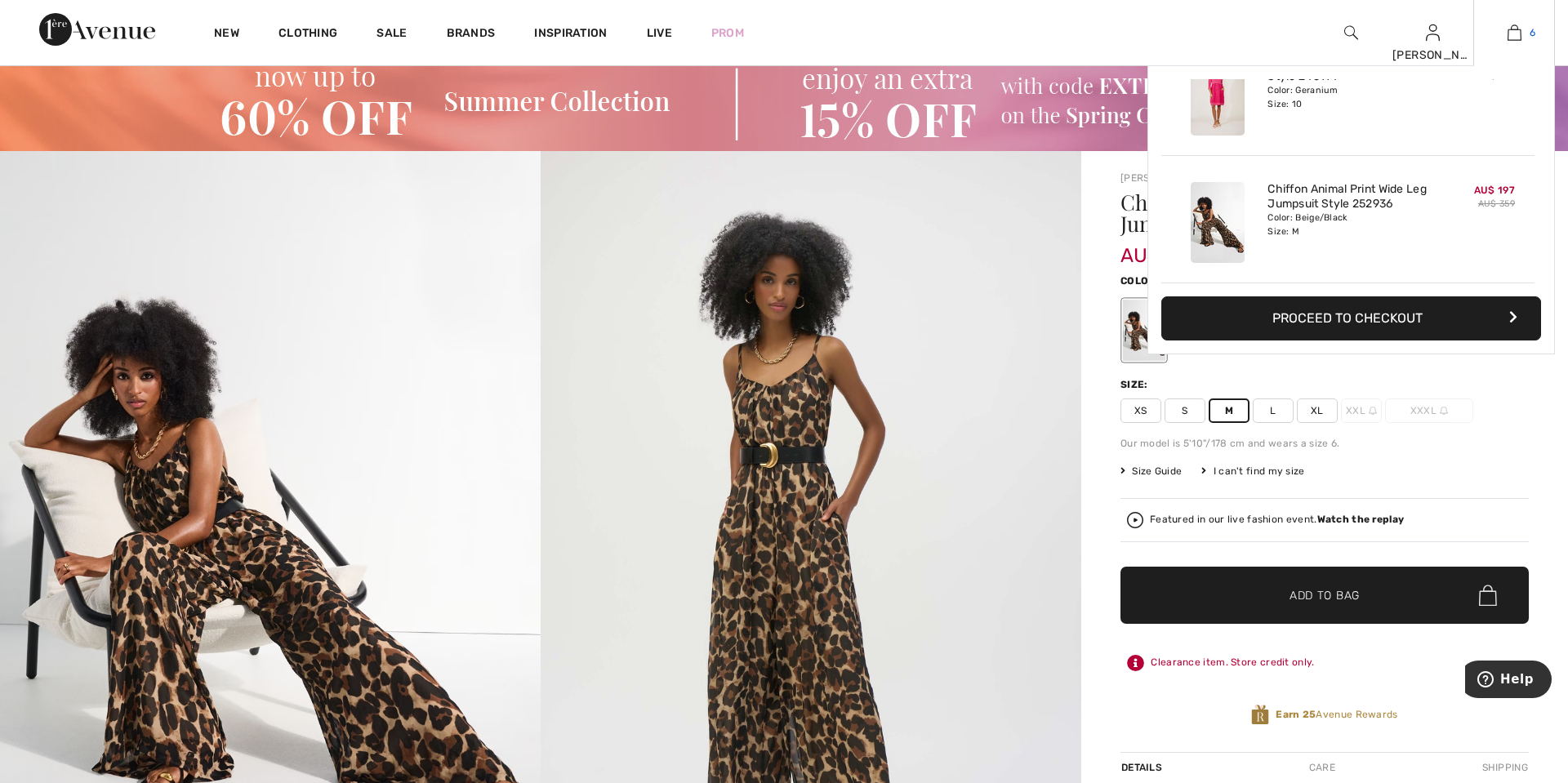
click at [1514, 32] on img at bounding box center [1514, 32] width 14 height 19
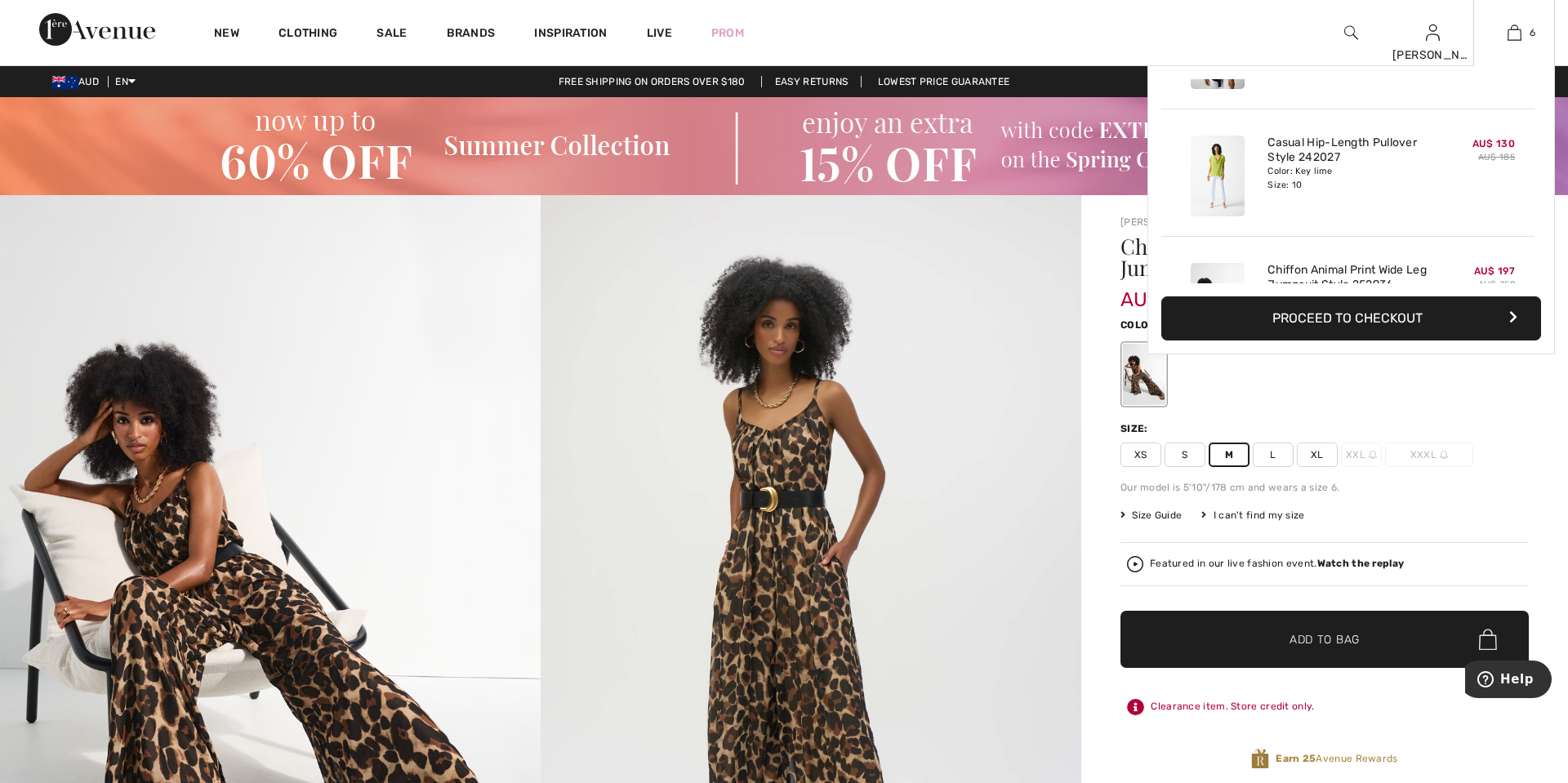
scroll to position [217, 0]
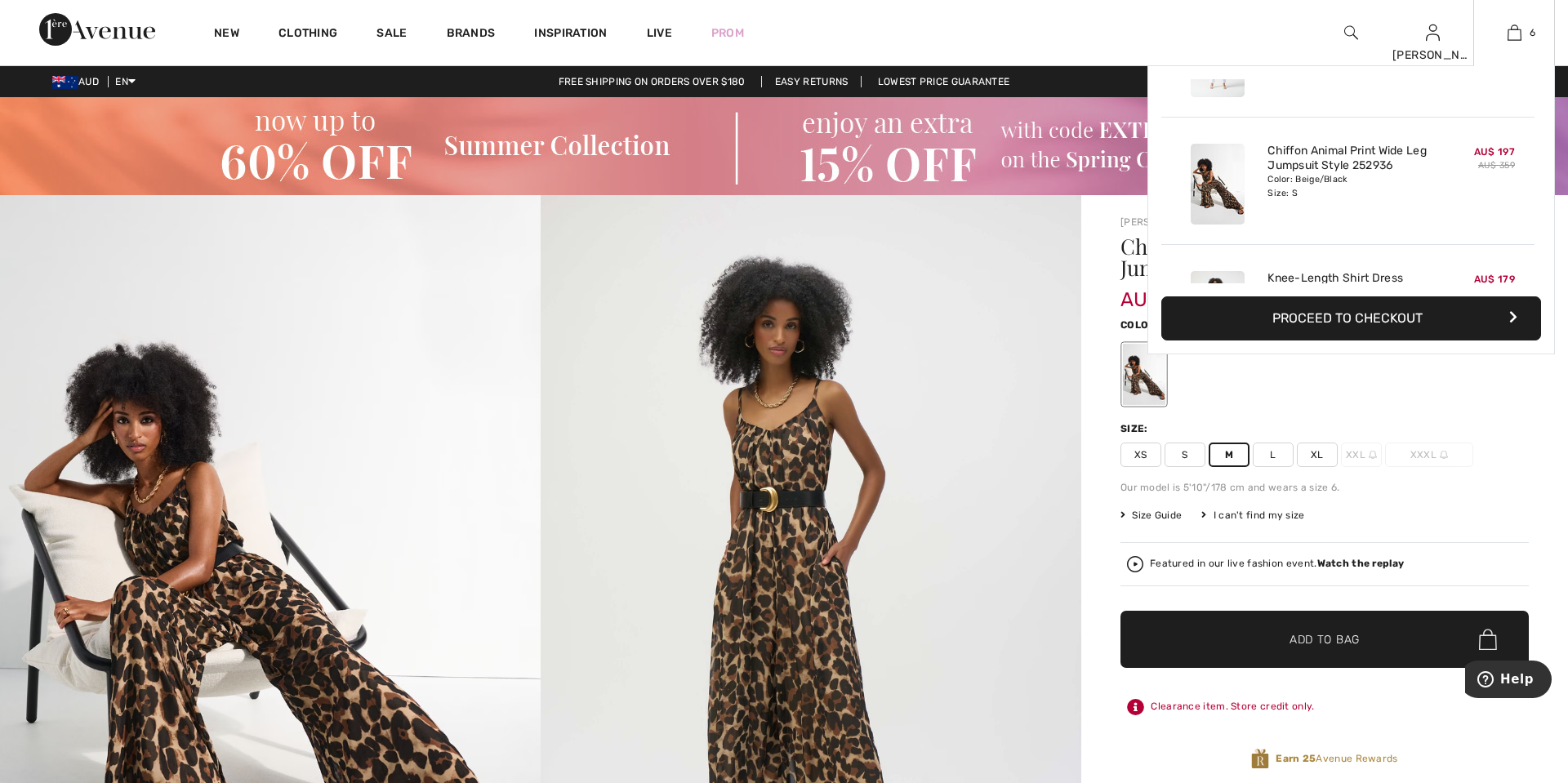
click at [1368, 314] on button "Proceed to Checkout" at bounding box center [1351, 318] width 380 height 44
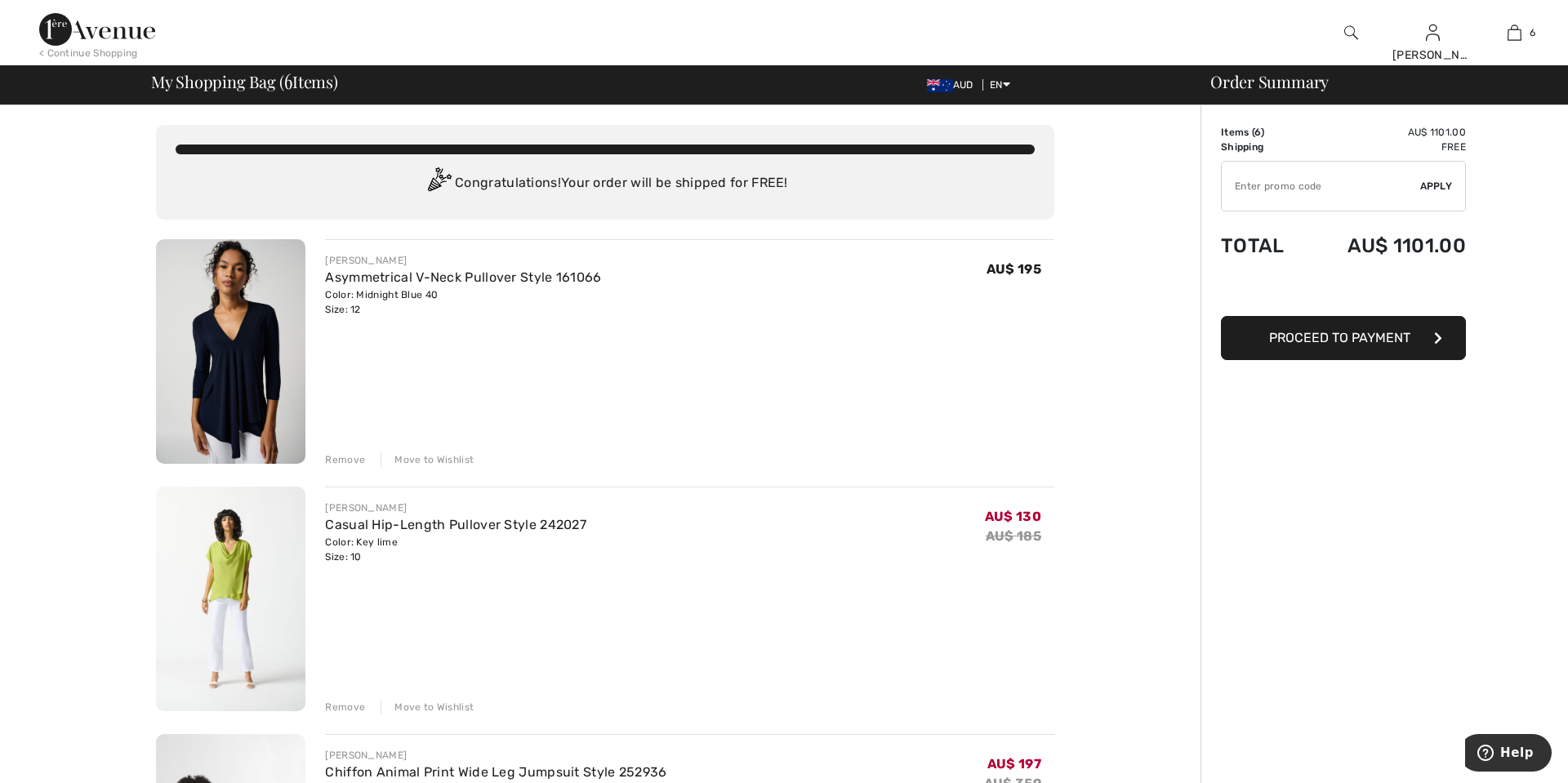
click at [423, 458] on div "Move to Wishlist" at bounding box center [427, 460] width 93 height 15
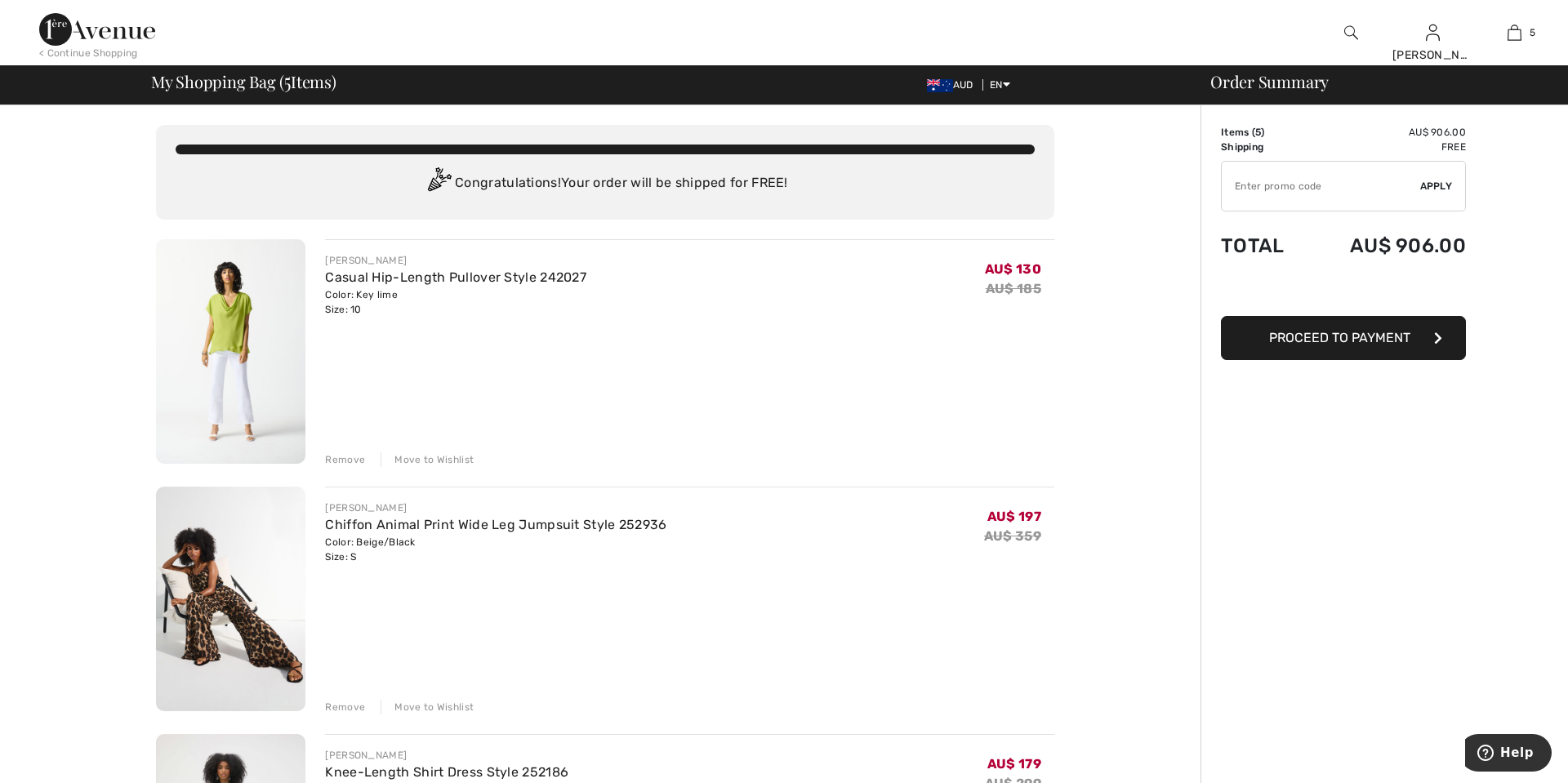
click at [443, 459] on div "Move to Wishlist" at bounding box center [427, 460] width 93 height 15
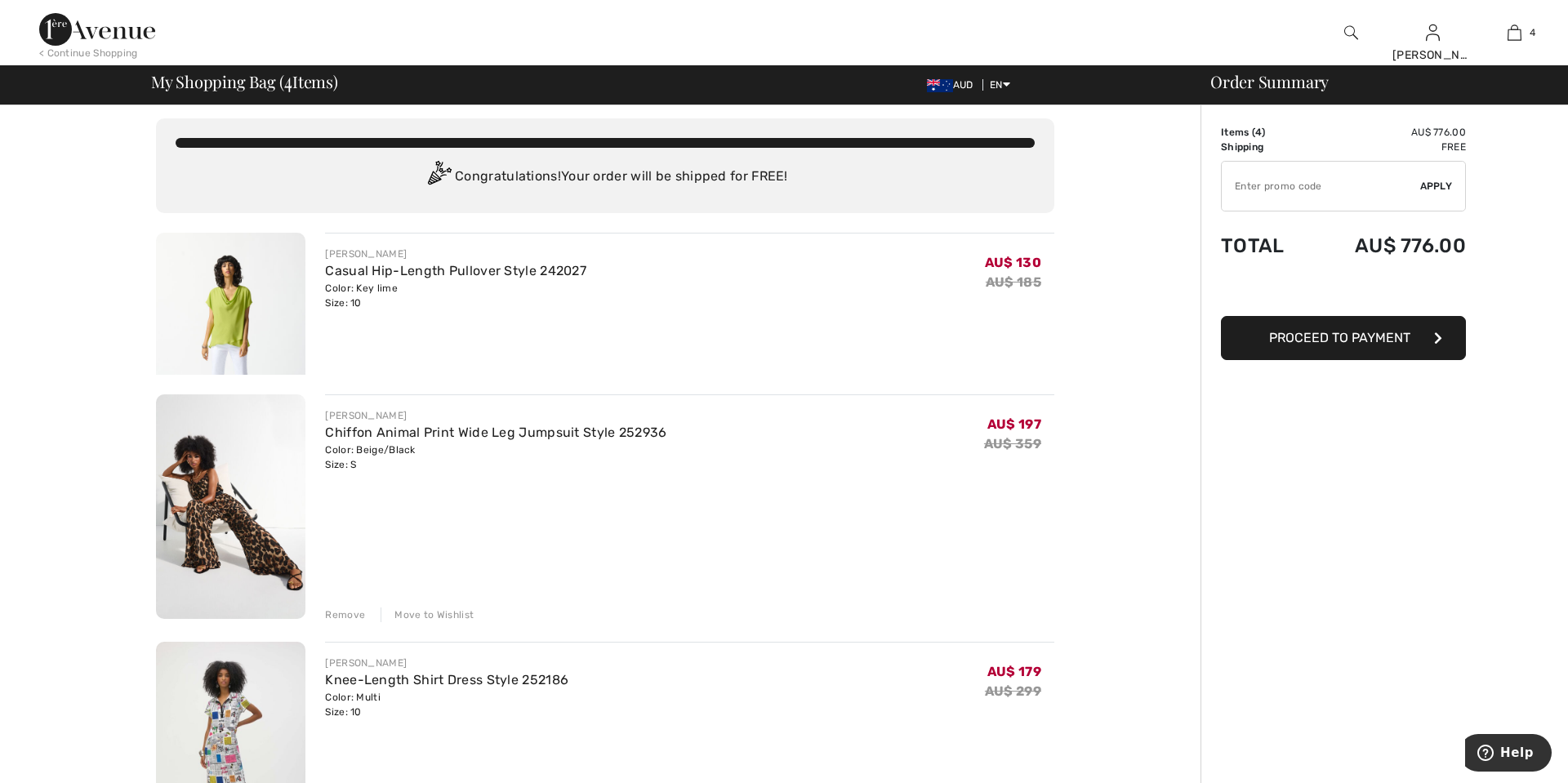
scroll to position [8, 0]
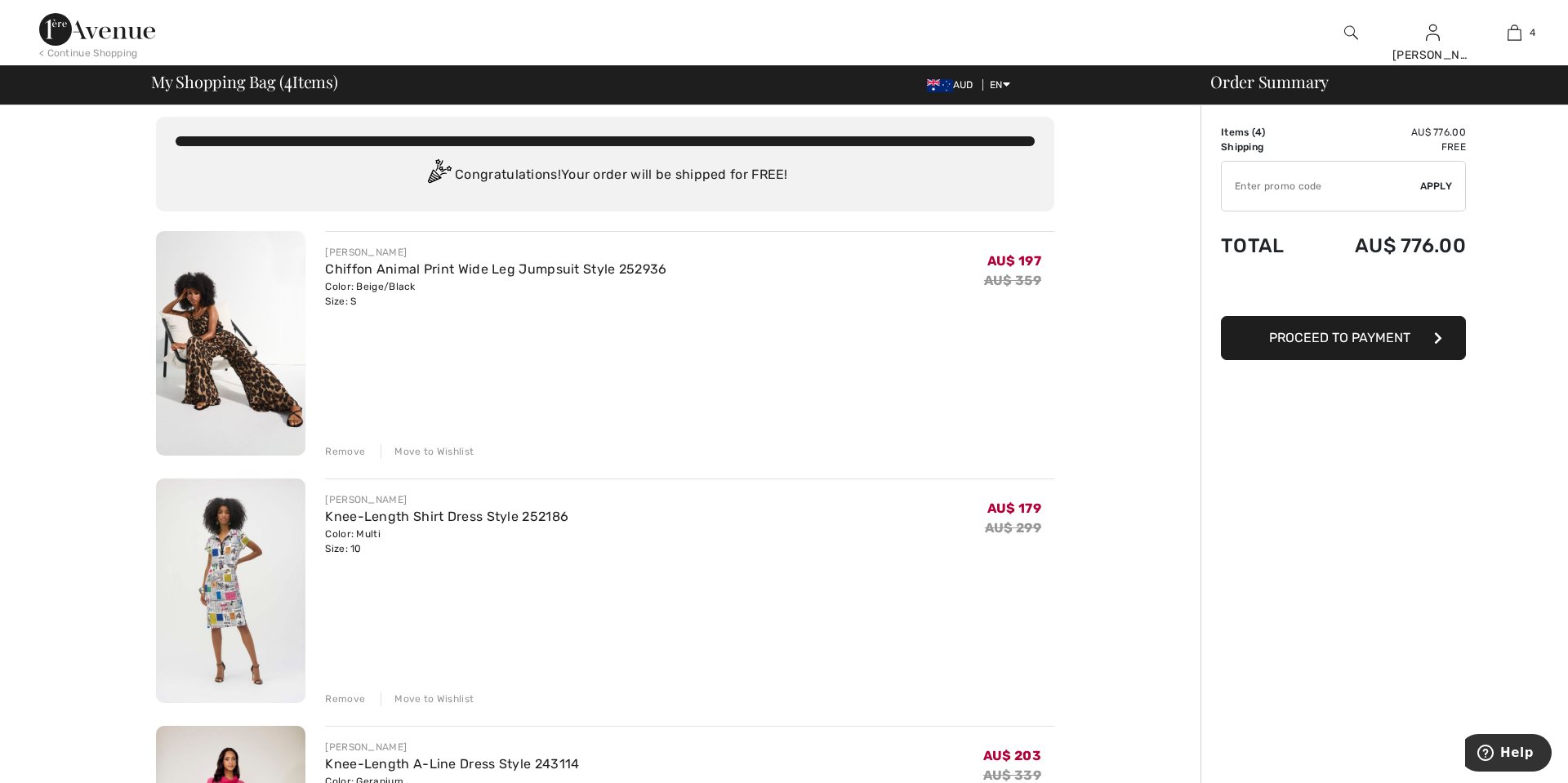
click at [453, 452] on div "Move to Wishlist" at bounding box center [427, 452] width 93 height 15
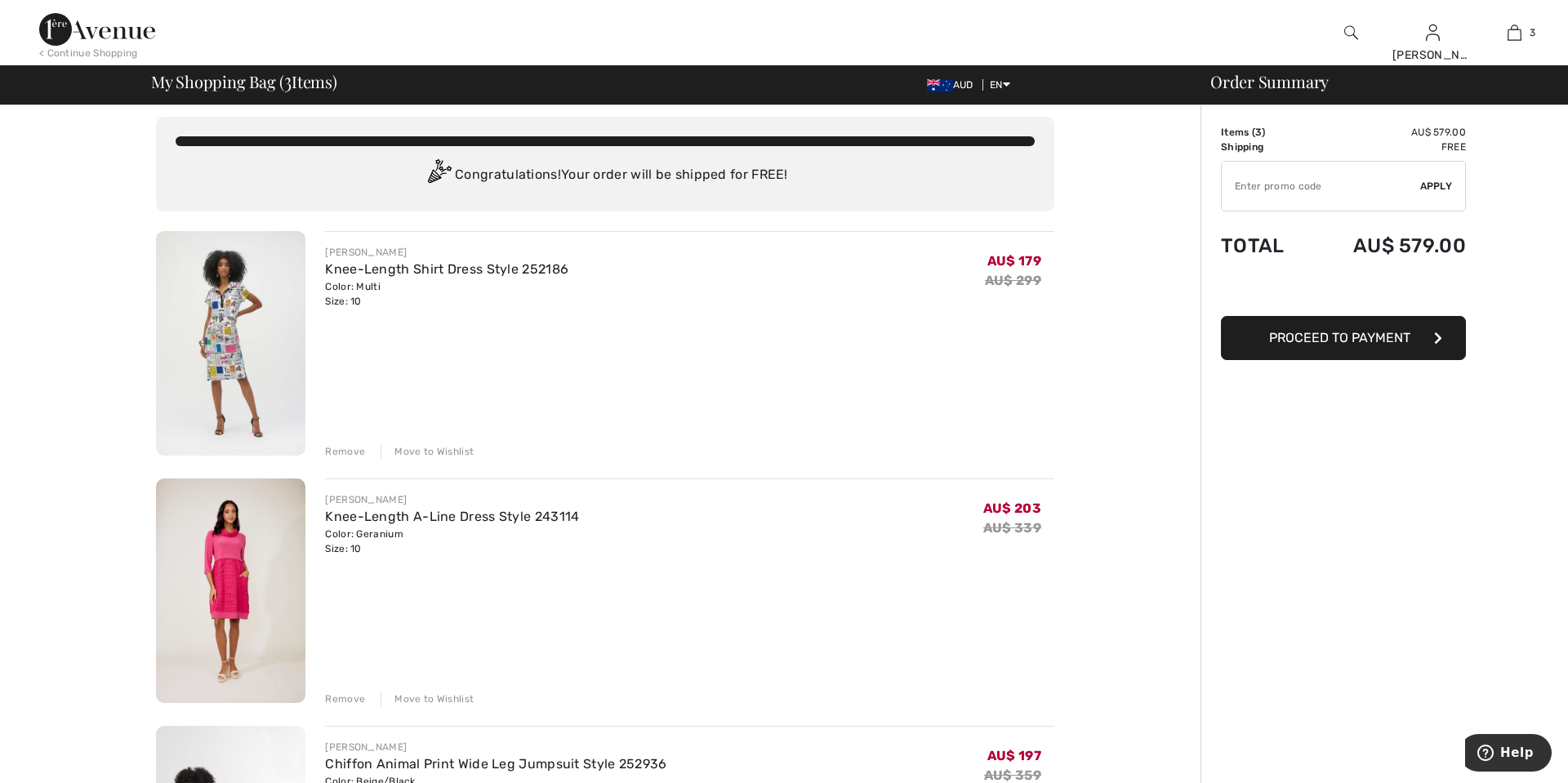
click at [444, 449] on div "Move to Wishlist" at bounding box center [427, 452] width 93 height 15
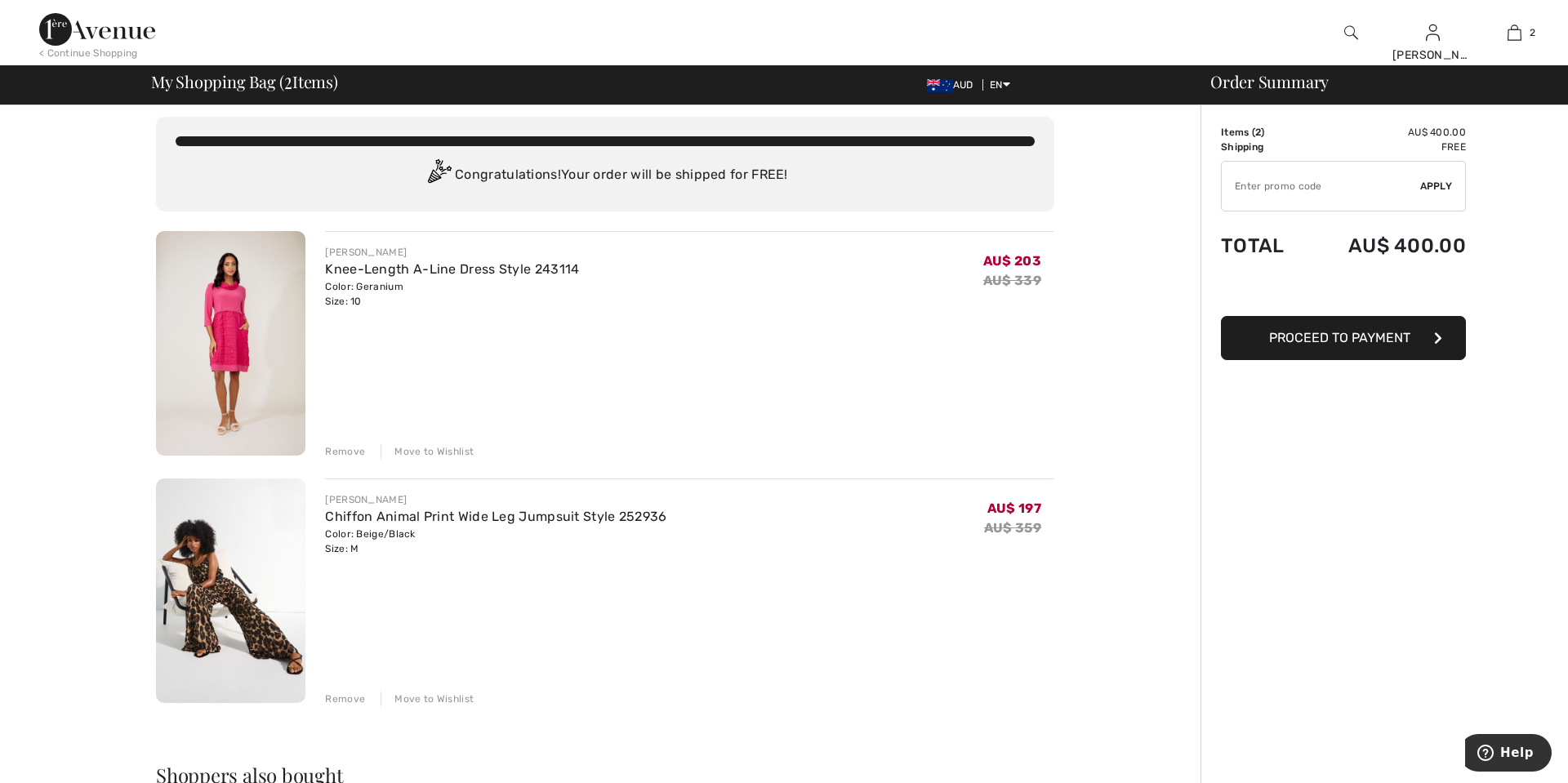
click at [432, 451] on div "Move to Wishlist" at bounding box center [427, 452] width 93 height 15
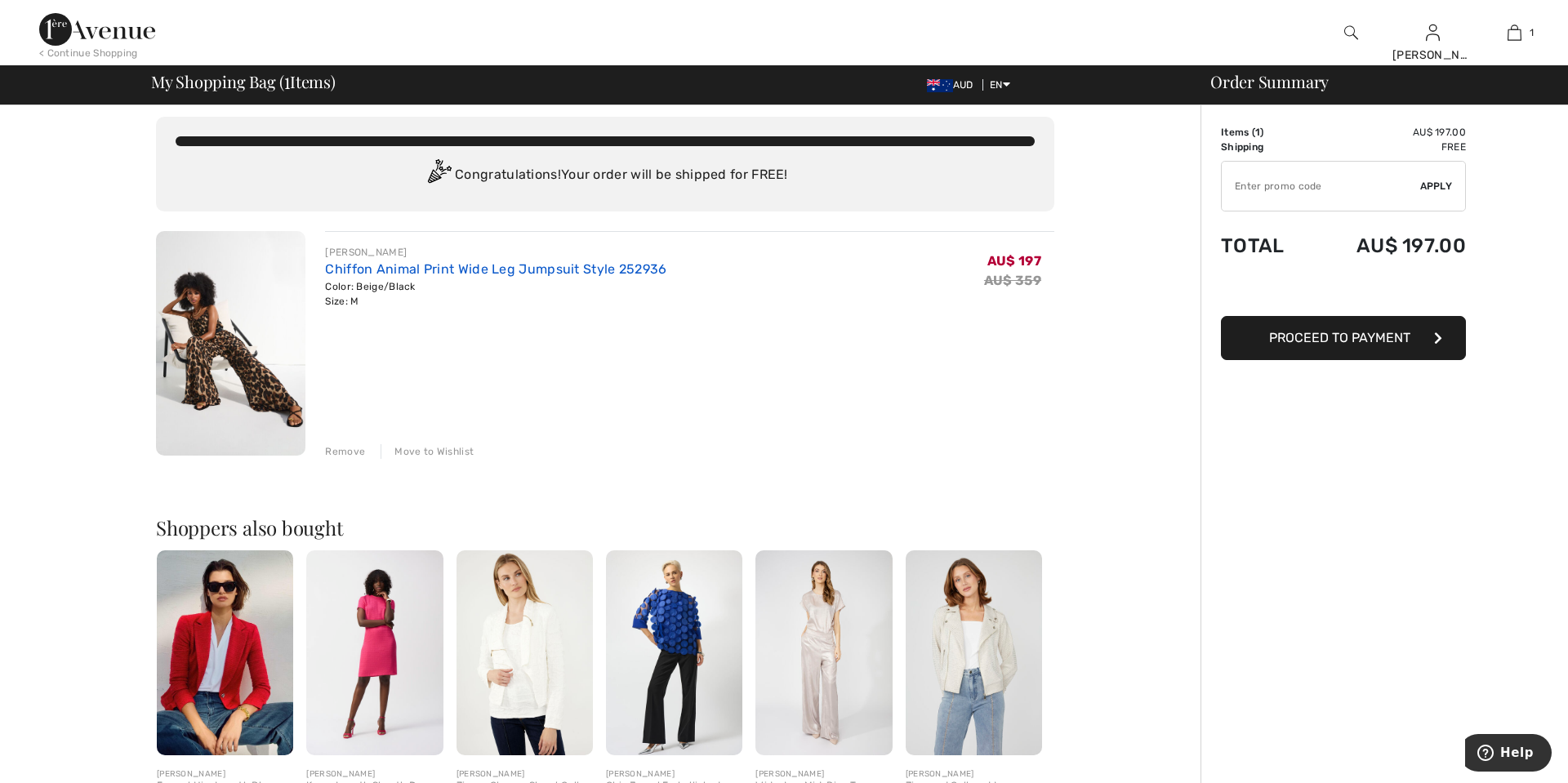
click at [546, 264] on link "Chiffon Animal Print Wide Leg Jumpsuit Style 252936" at bounding box center [495, 269] width 341 height 16
click at [524, 268] on link "Chiffon Animal Print Wide Leg Jumpsuit Style 252936" at bounding box center [495, 269] width 341 height 16
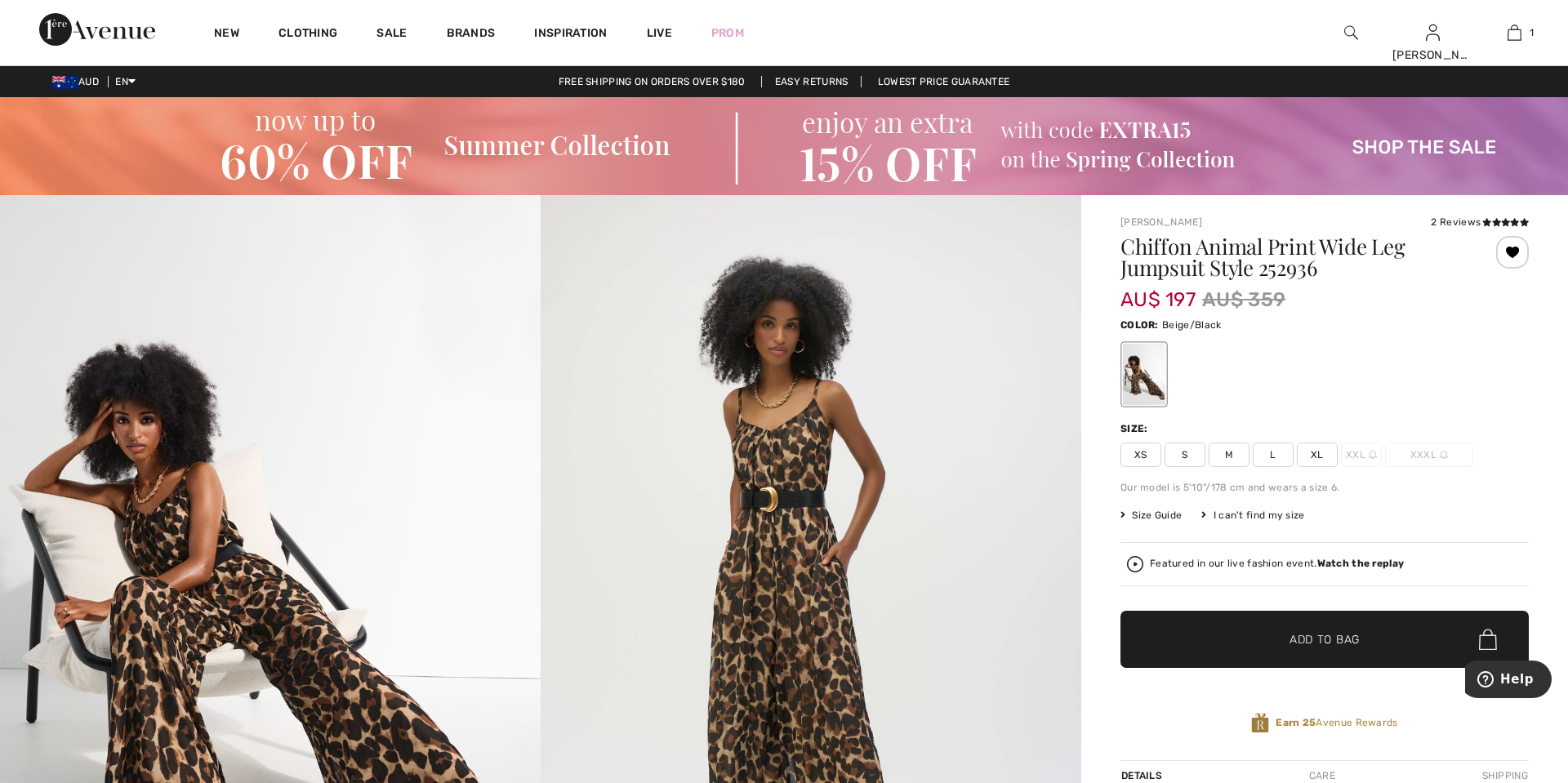
click at [1175, 511] on span "Size Guide" at bounding box center [1150, 515] width 61 height 15
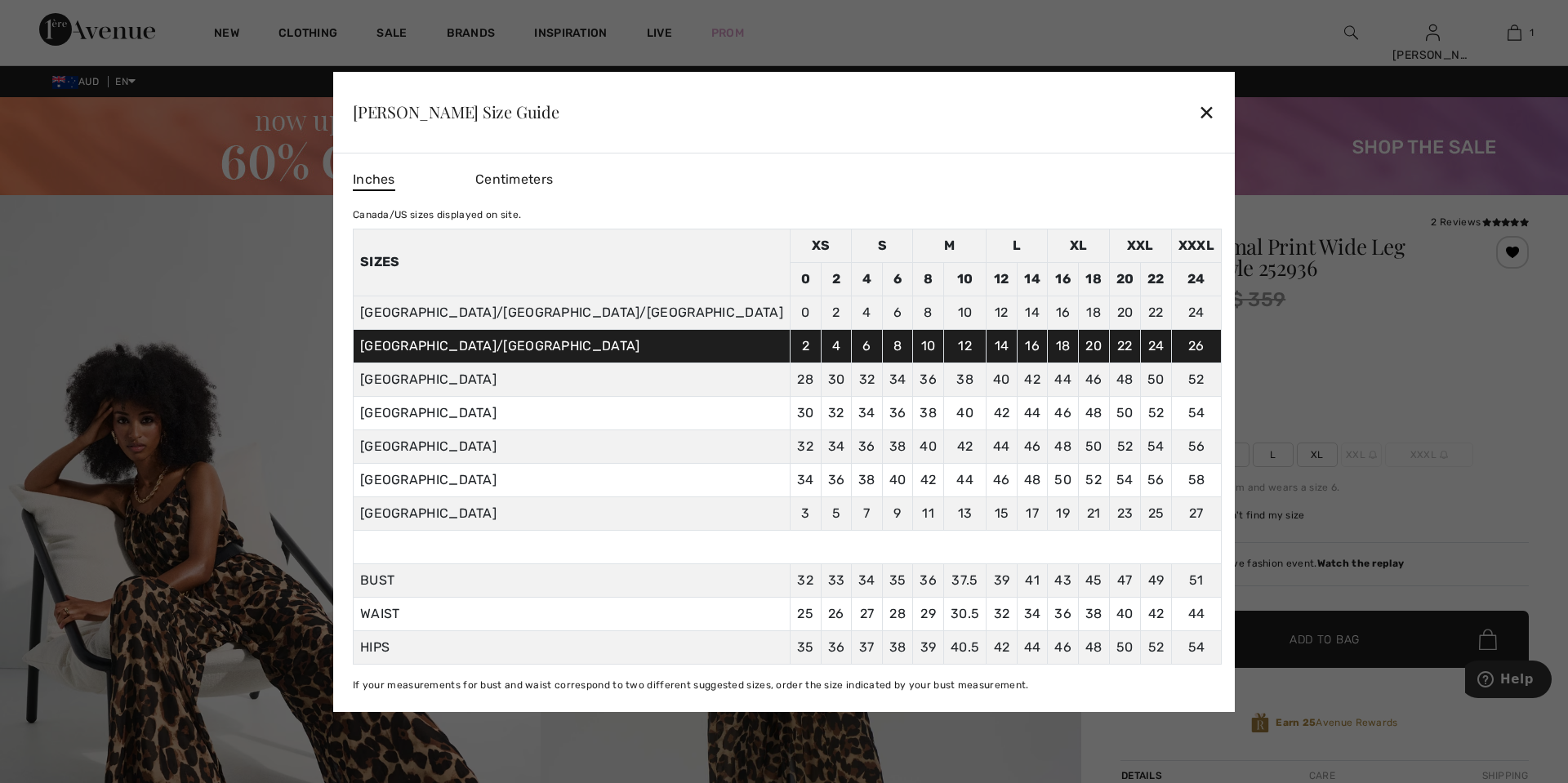
click at [1198, 110] on div "✕" at bounding box center [1207, 111] width 17 height 34
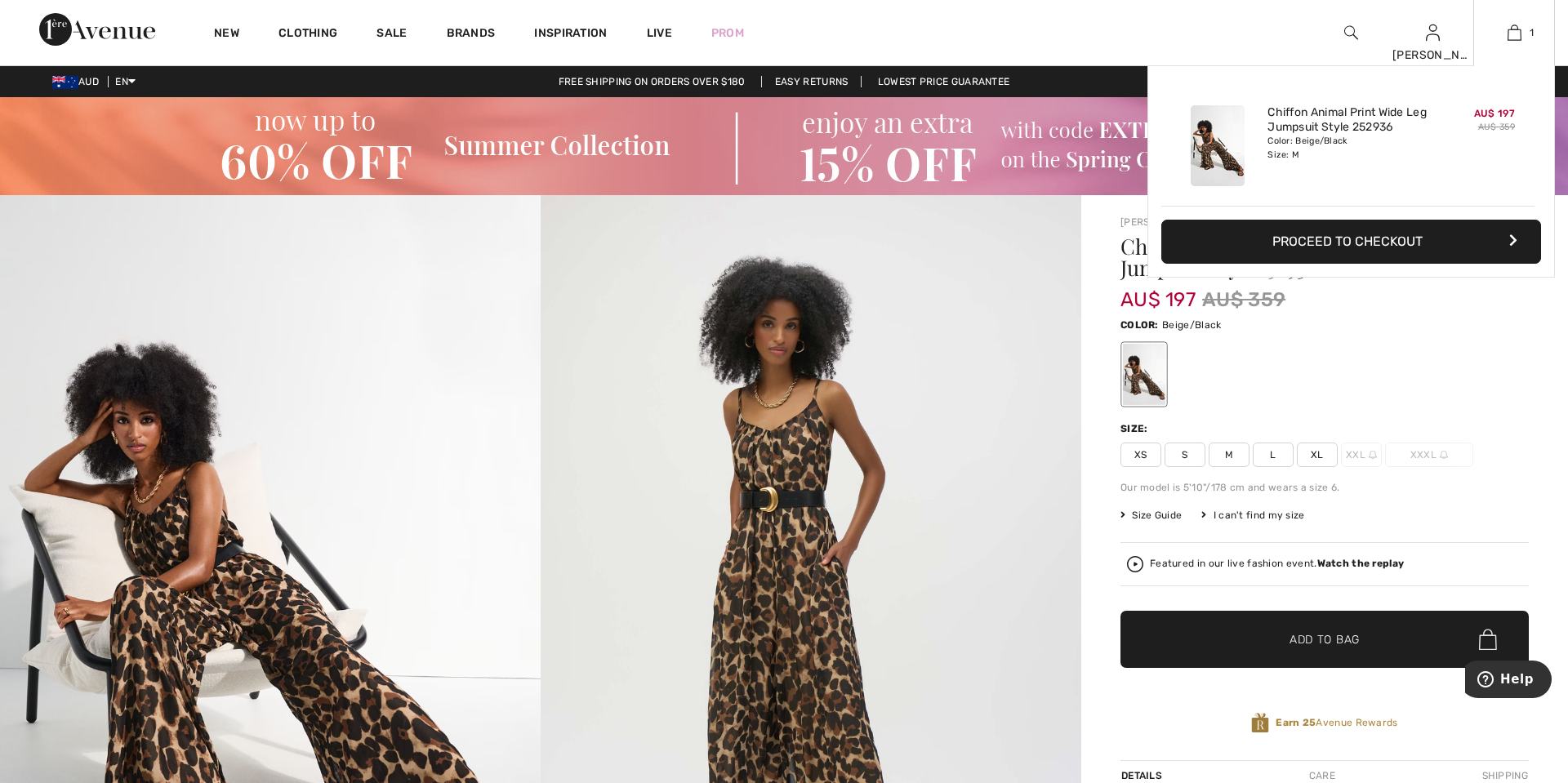
click at [1385, 243] on button "Proceed to Checkout" at bounding box center [1351, 242] width 380 height 44
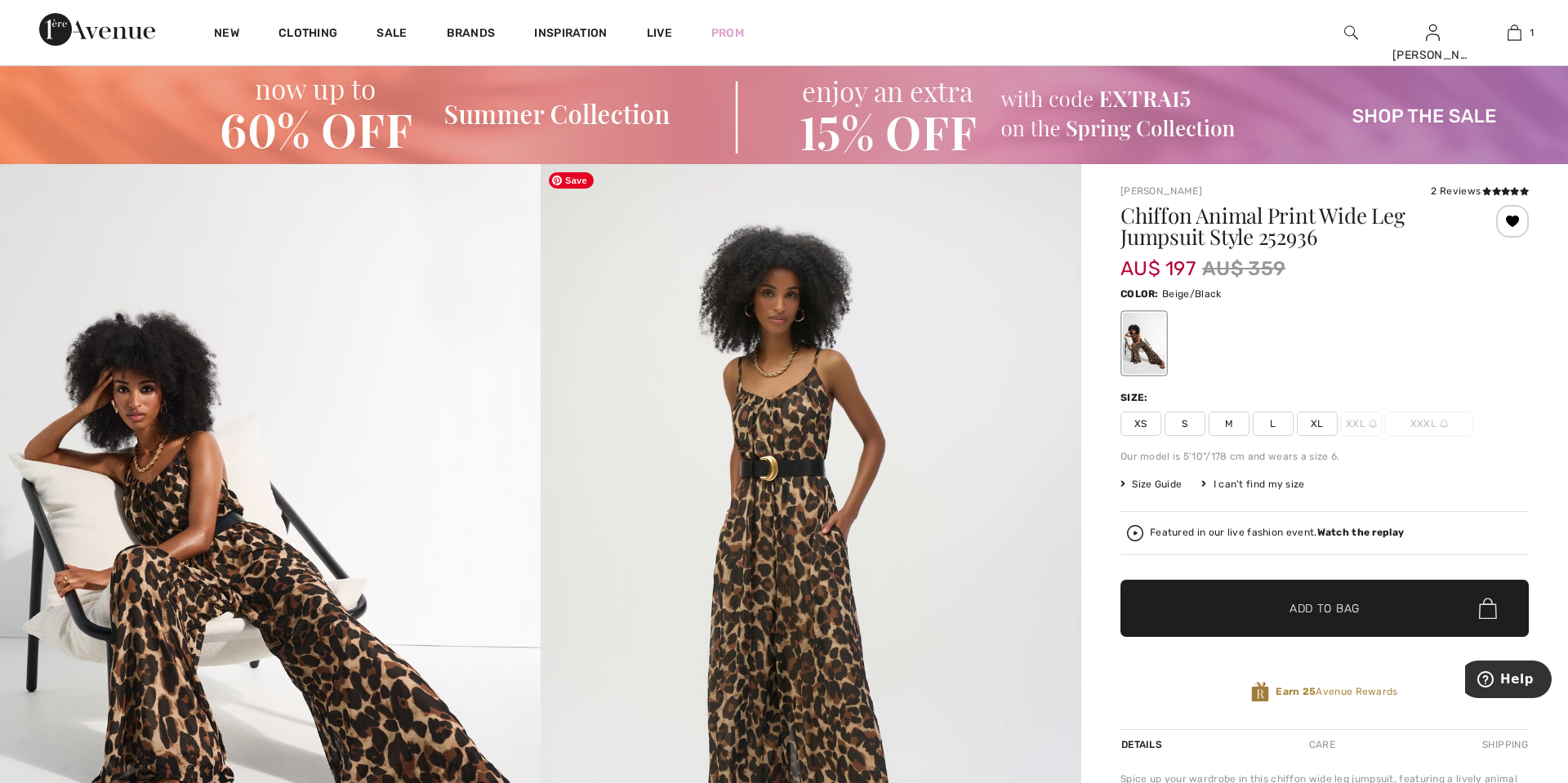
scroll to position [48, 0]
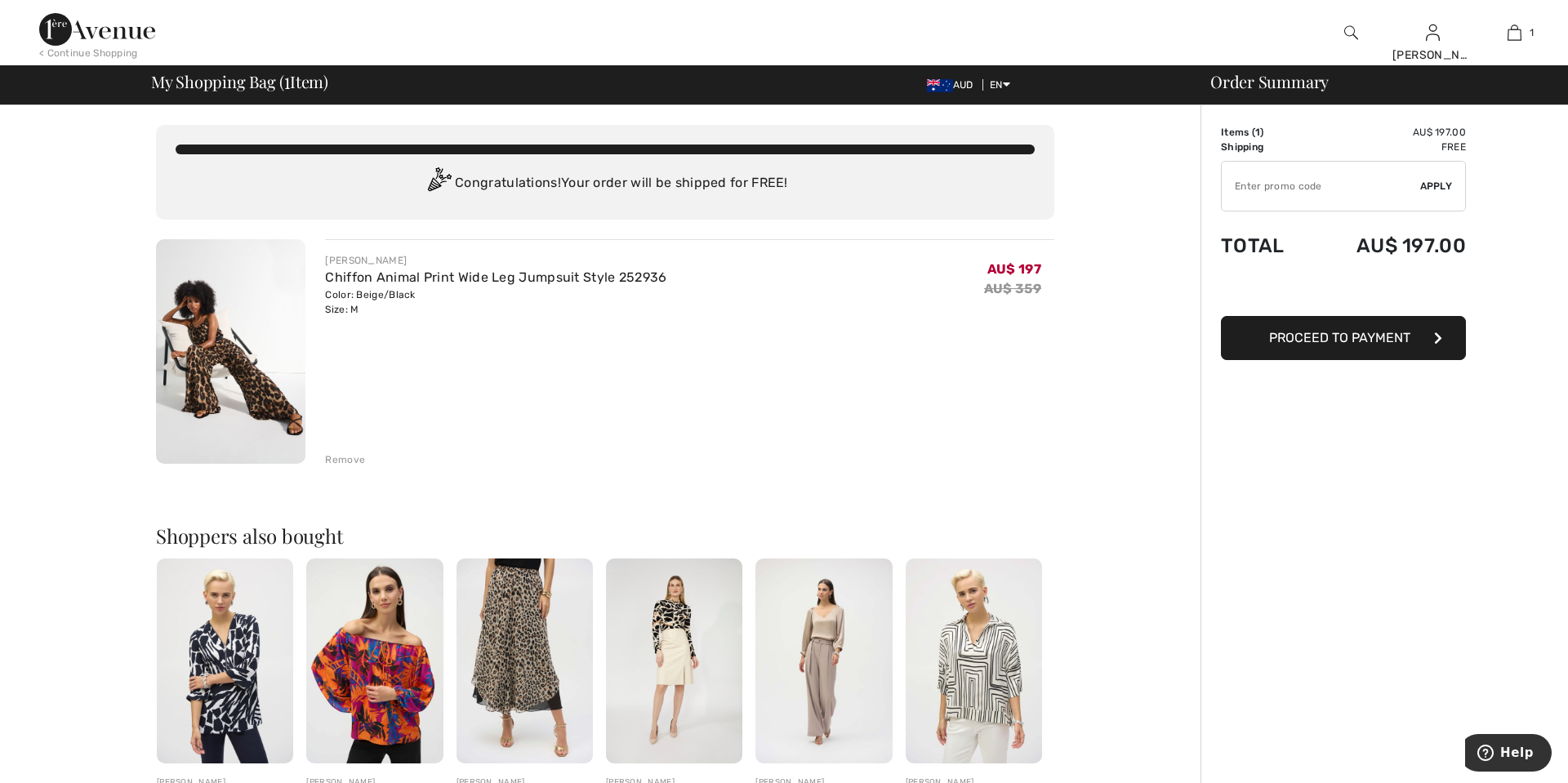
click at [1328, 344] on span "Proceed to Payment" at bounding box center [1340, 337] width 141 height 16
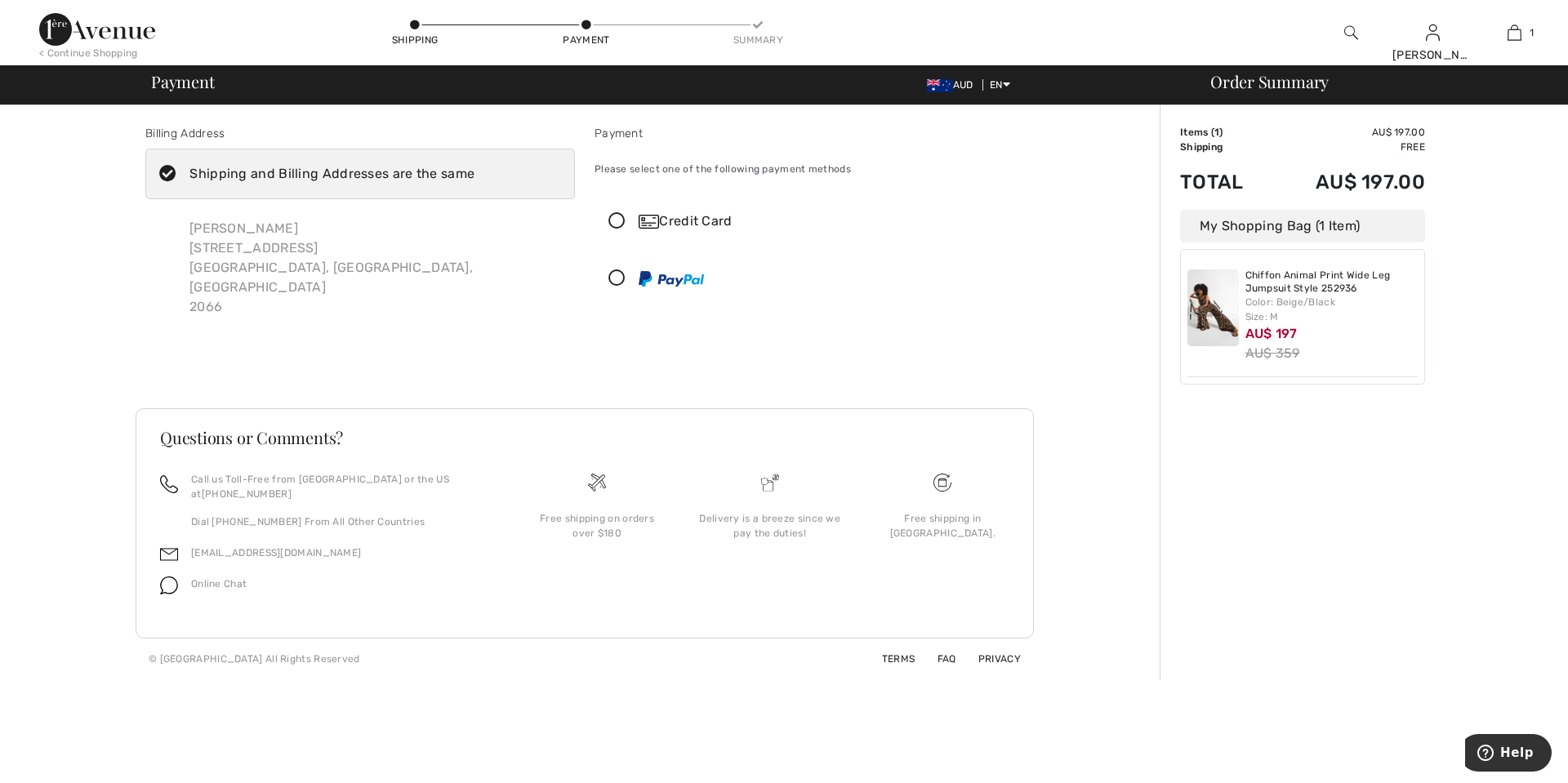
click at [613, 222] on icon at bounding box center [617, 222] width 44 height 17
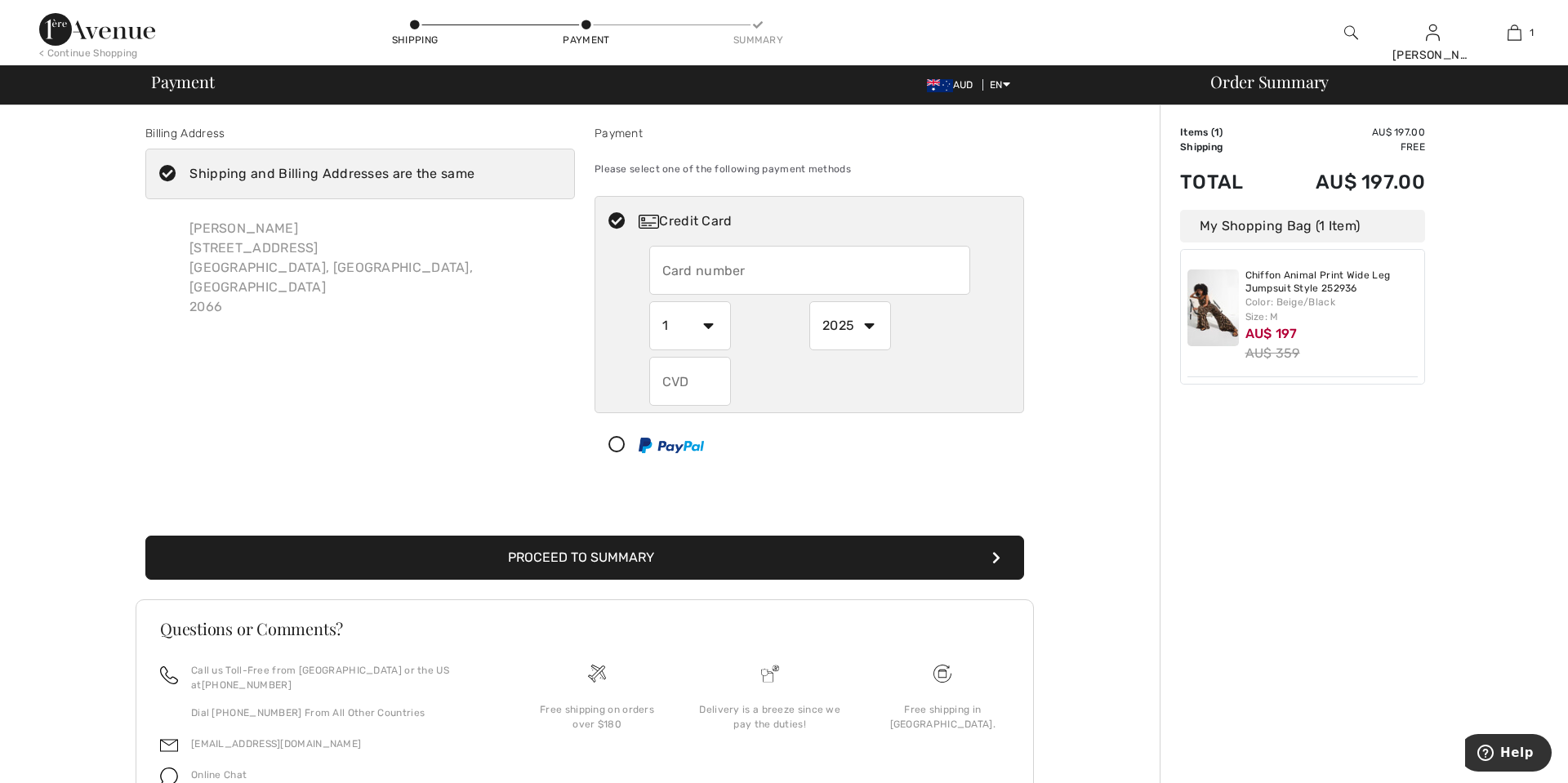
click at [1067, 149] on div "Billing Address Shipping and Billing Addresses are the same [PERSON_NAME] [STRE…" at bounding box center [585, 488] width 1150 height 765
